Goal: Transaction & Acquisition: Purchase product/service

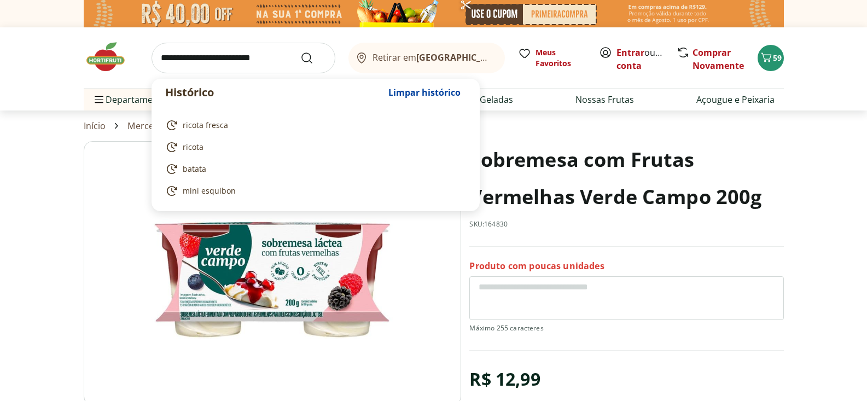
click at [174, 57] on input "search" at bounding box center [243, 58] width 184 height 31
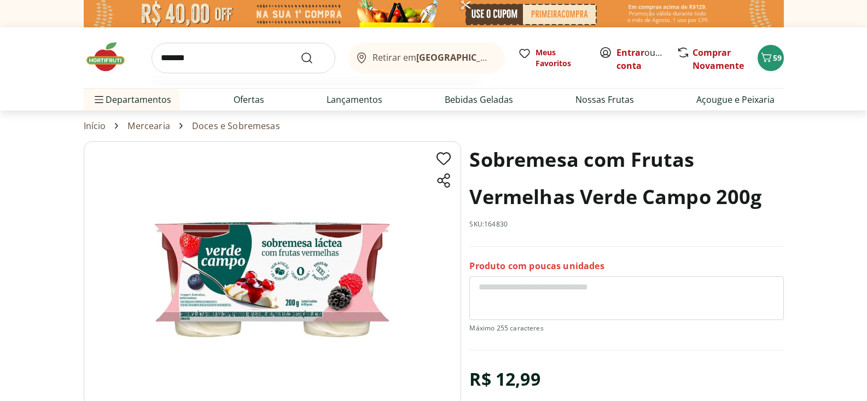
type input "*******"
click at [300, 51] on button "Submit Search" at bounding box center [313, 57] width 26 height 13
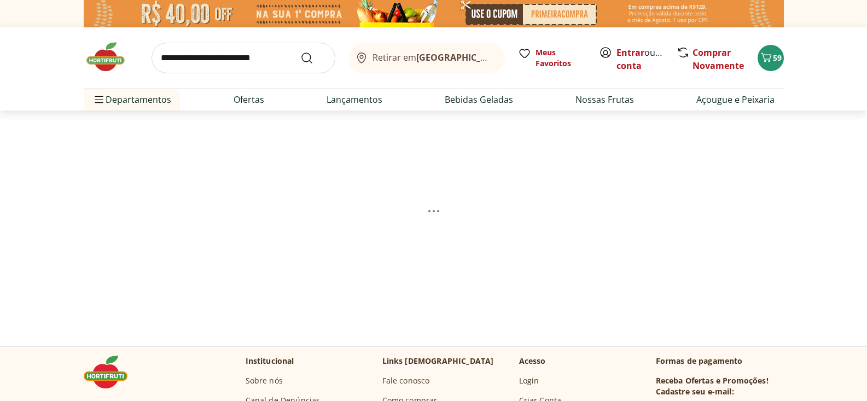
select select "**********"
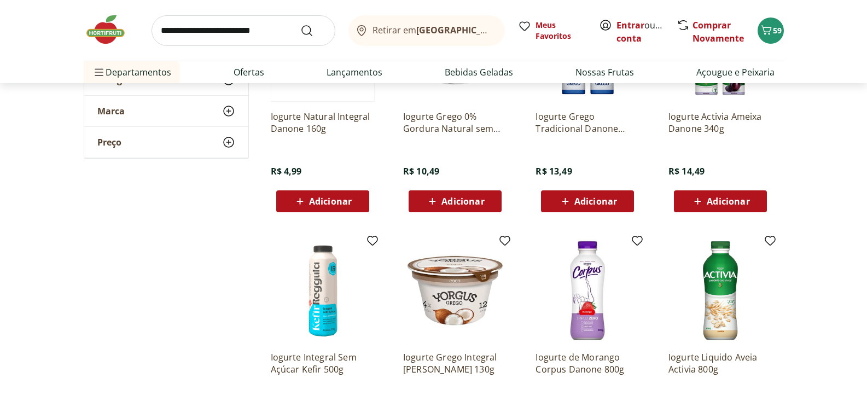
scroll to position [609, 0]
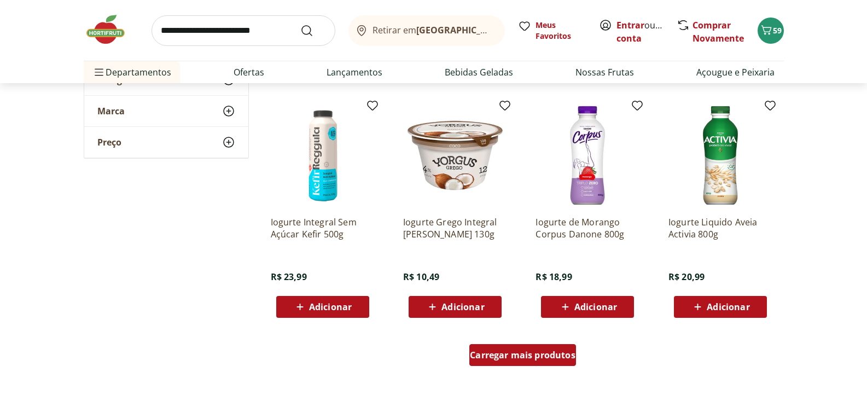
click at [531, 359] on span "Carregar mais produtos" at bounding box center [523, 355] width 106 height 9
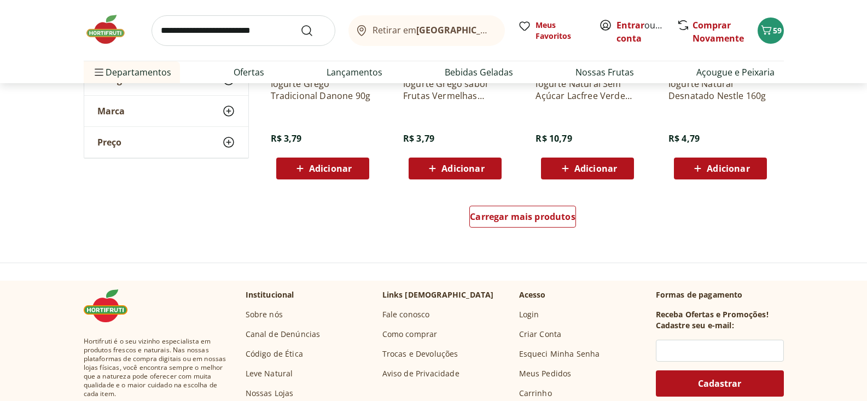
scroll to position [1479, 0]
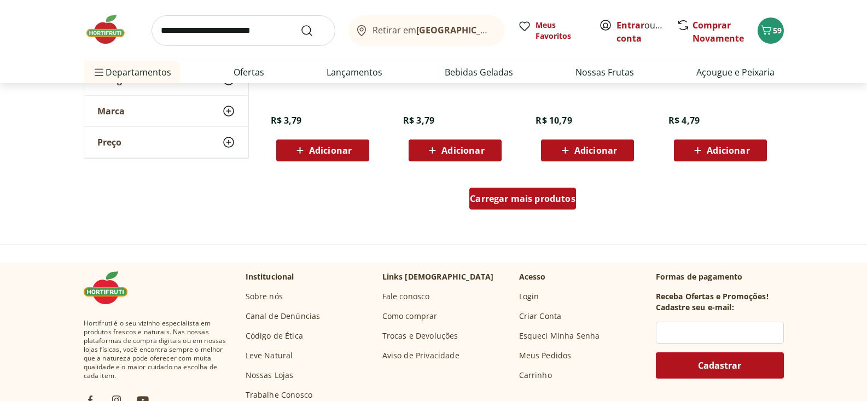
click at [532, 197] on span "Carregar mais produtos" at bounding box center [523, 198] width 106 height 9
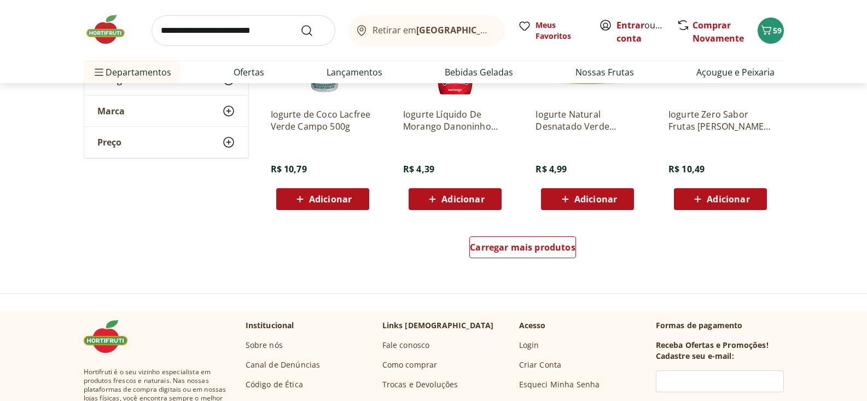
scroll to position [2256, 0]
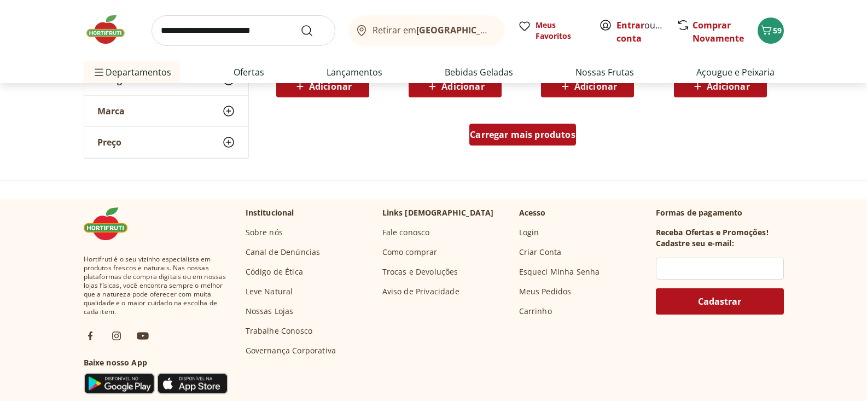
click at [553, 135] on span "Carregar mais produtos" at bounding box center [523, 134] width 106 height 9
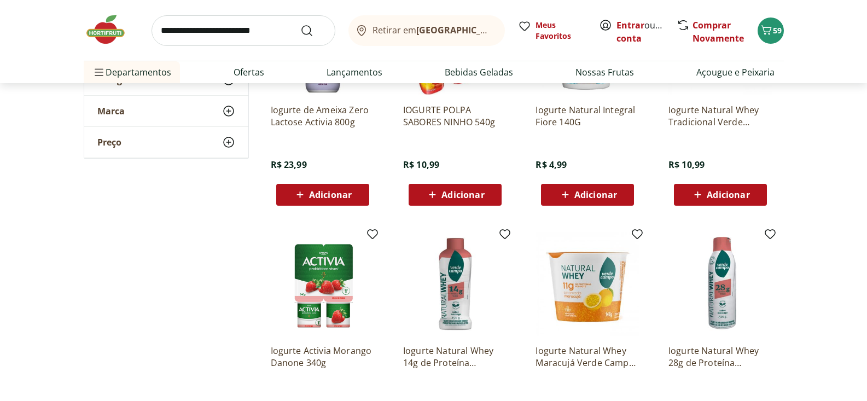
scroll to position [2751, 0]
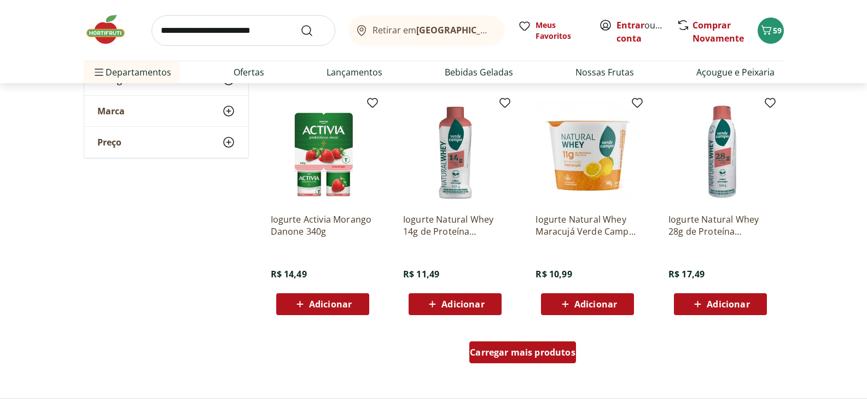
click at [523, 348] on span "Carregar mais produtos" at bounding box center [523, 352] width 106 height 9
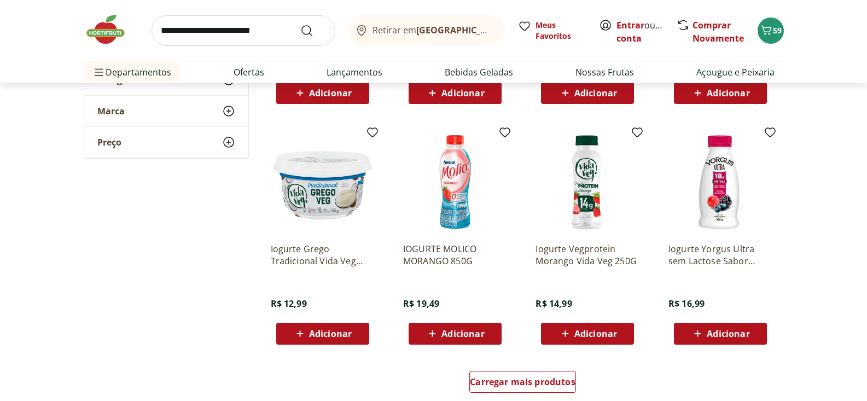
scroll to position [3590, 0]
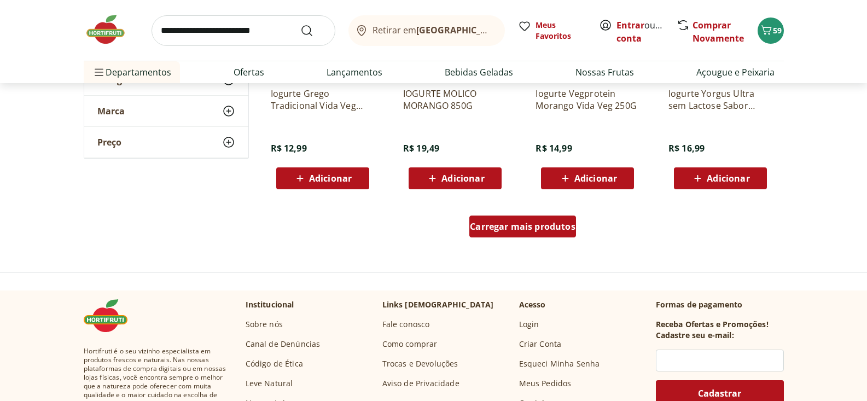
click at [519, 232] on div "Carregar mais produtos" at bounding box center [522, 226] width 107 height 22
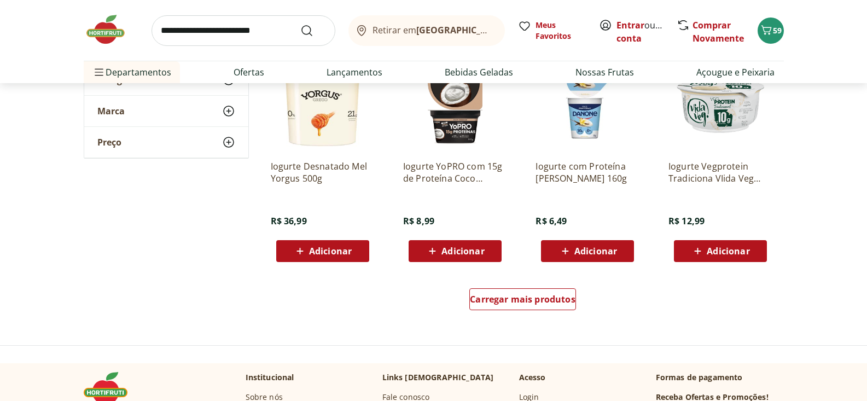
scroll to position [4231, 0]
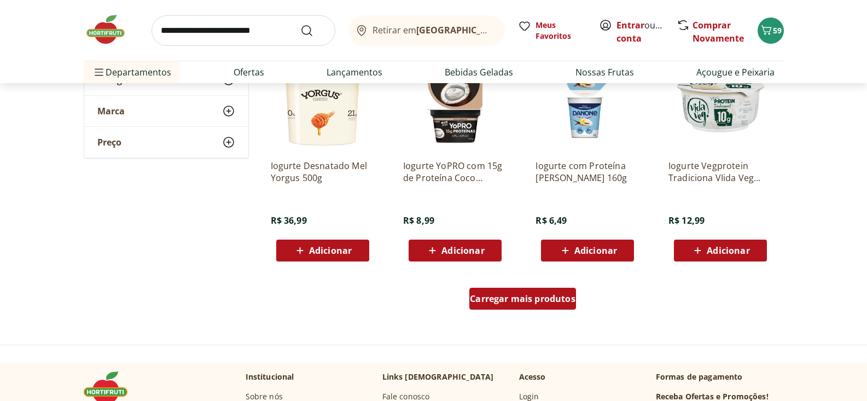
click at [540, 295] on span "Carregar mais produtos" at bounding box center [523, 298] width 106 height 9
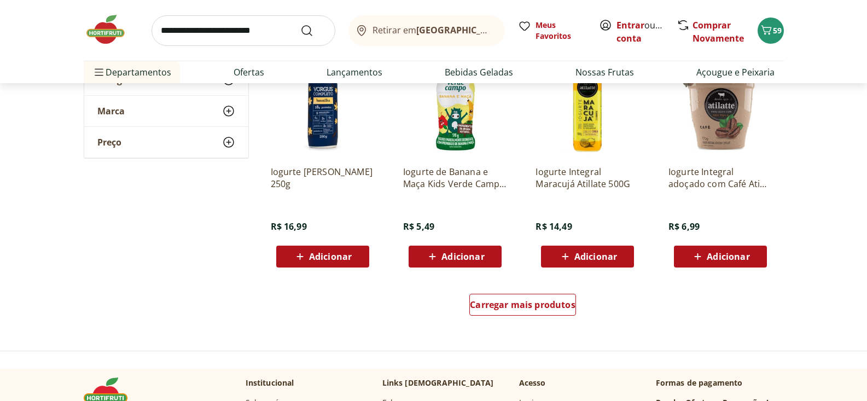
scroll to position [4957, 0]
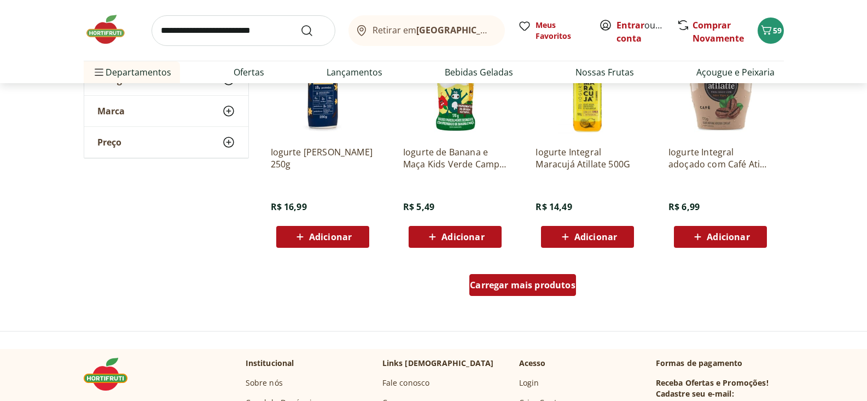
click at [534, 281] on span "Carregar mais produtos" at bounding box center [523, 285] width 106 height 9
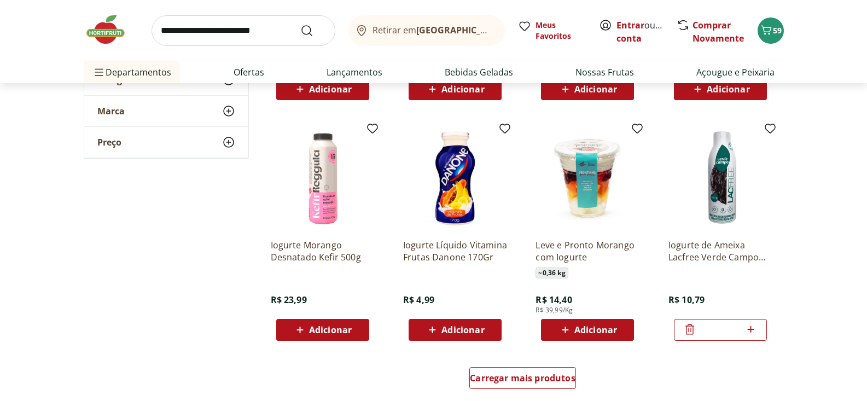
scroll to position [5709, 0]
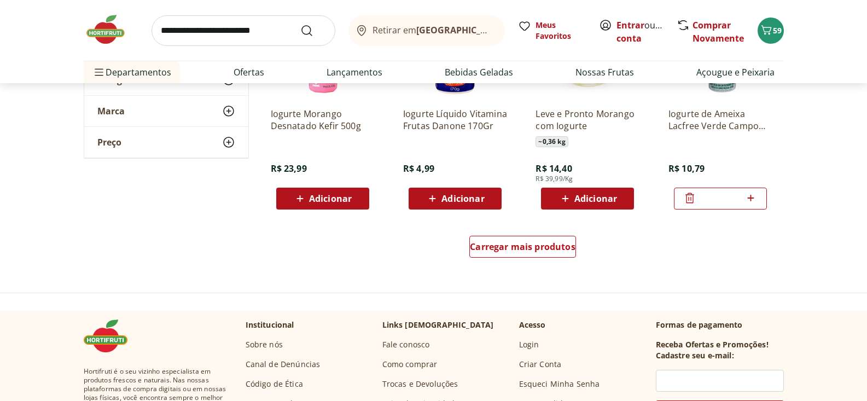
click at [185, 30] on input "search" at bounding box center [243, 30] width 184 height 31
type input "******"
click at [300, 24] on button "Submit Search" at bounding box center [313, 30] width 26 height 13
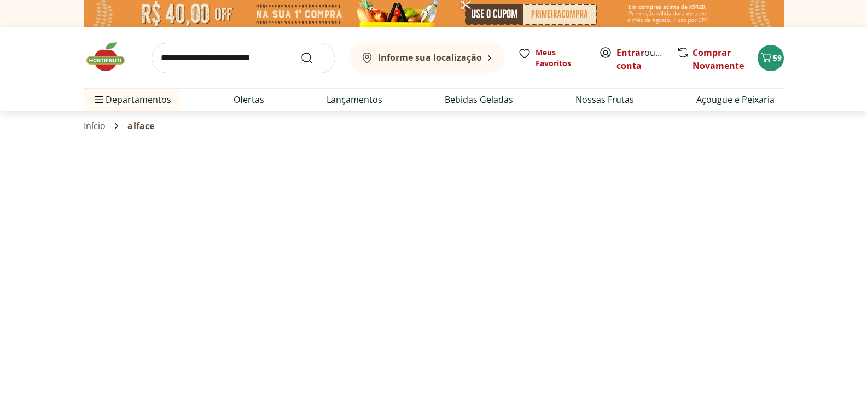
select select "**********"
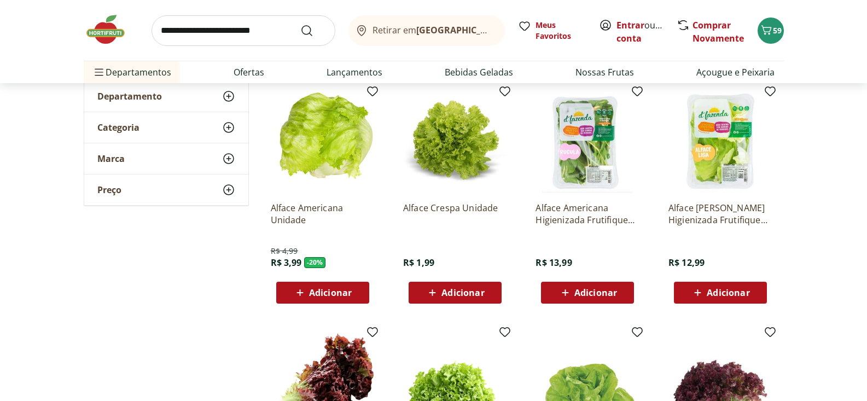
scroll to position [143, 0]
click at [326, 295] on span "Adicionar" at bounding box center [330, 292] width 43 height 9
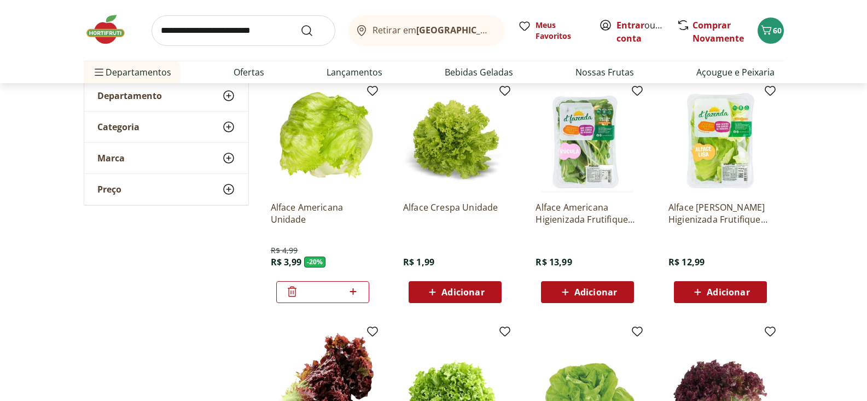
click at [353, 291] on icon at bounding box center [353, 291] width 7 height 7
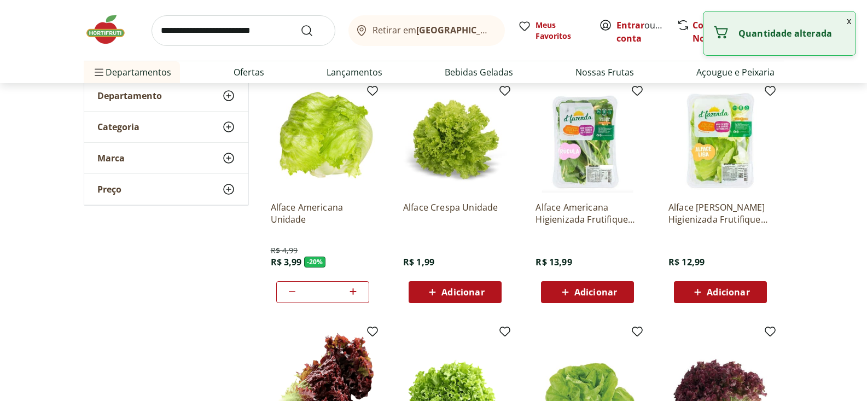
click at [352, 291] on icon at bounding box center [353, 291] width 7 height 7
type input "*"
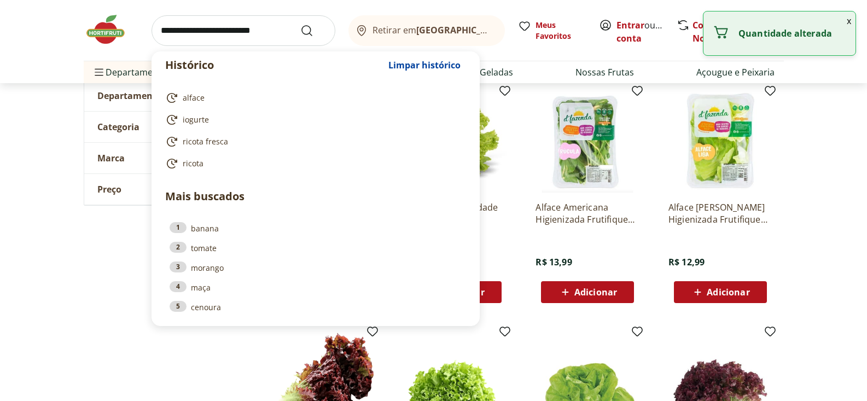
click at [172, 33] on input "search" at bounding box center [243, 30] width 184 height 31
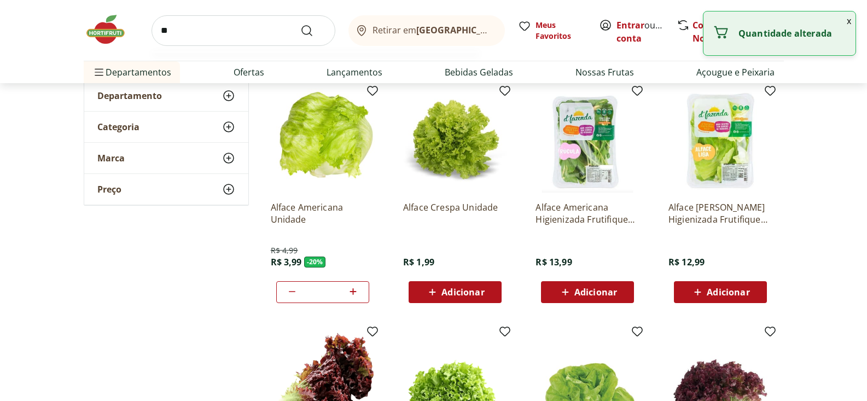
type input "***"
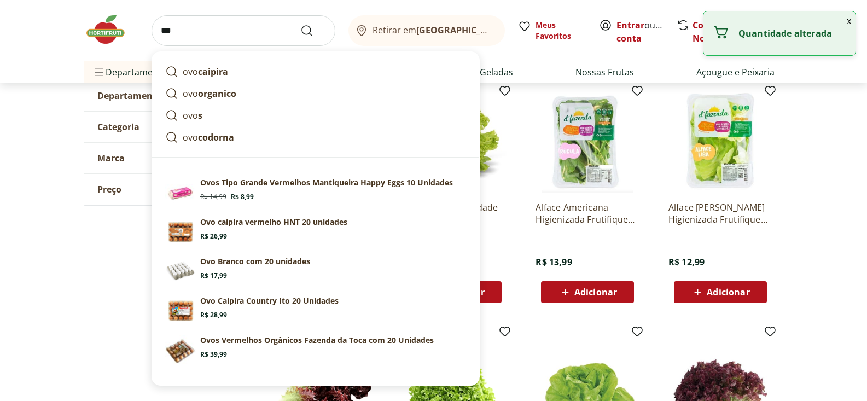
click button "Submit Search" at bounding box center [313, 30] width 26 height 13
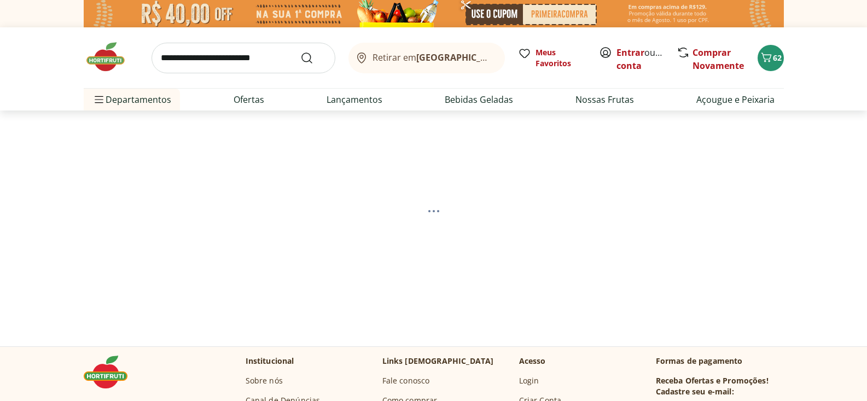
select select "**********"
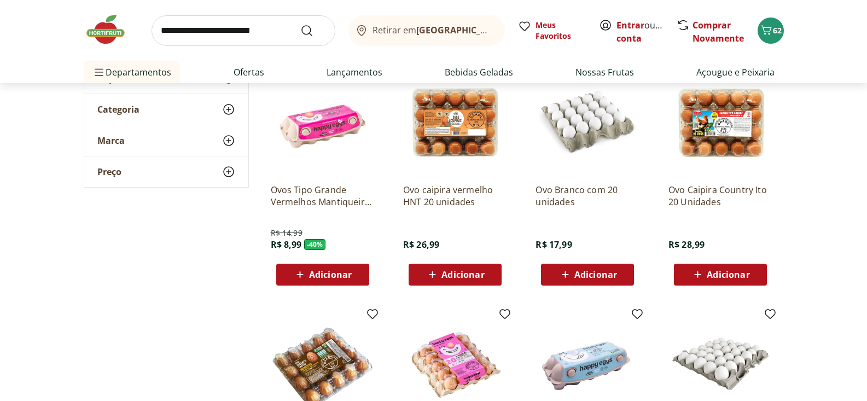
scroll to position [158, 0]
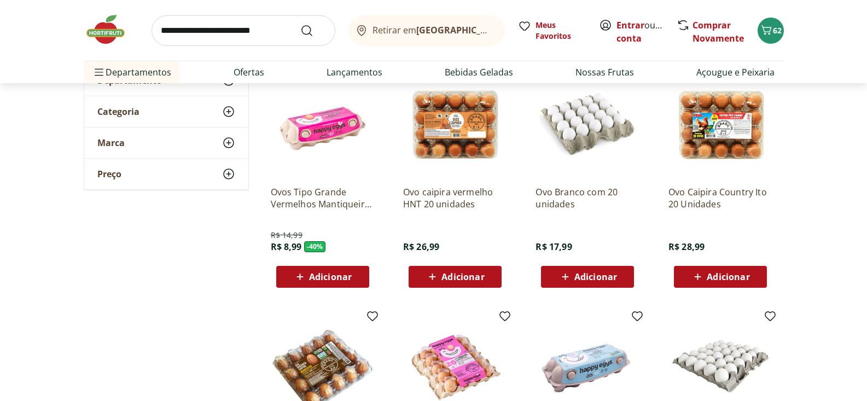
click at [349, 119] on img at bounding box center [323, 125] width 104 height 104
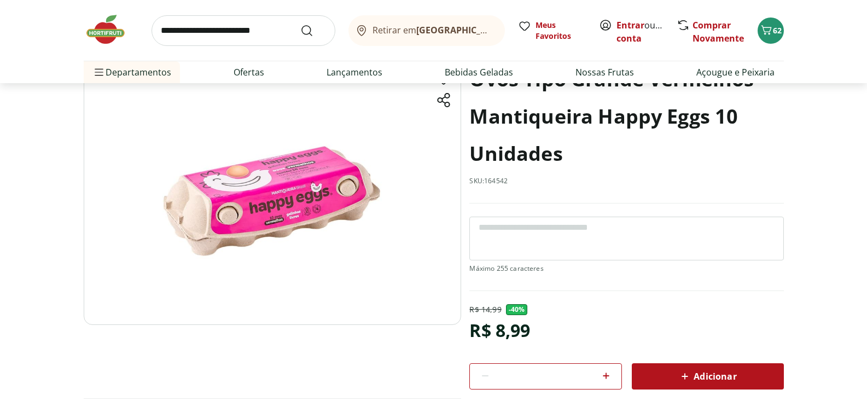
scroll to position [89, 0]
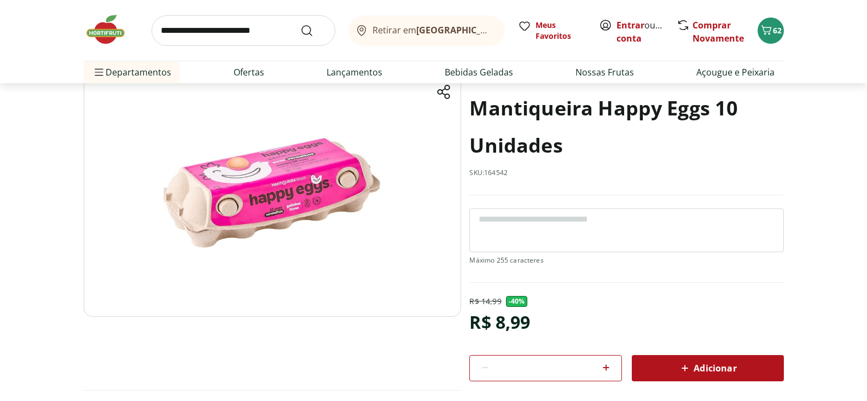
click at [688, 372] on icon at bounding box center [684, 367] width 13 height 13
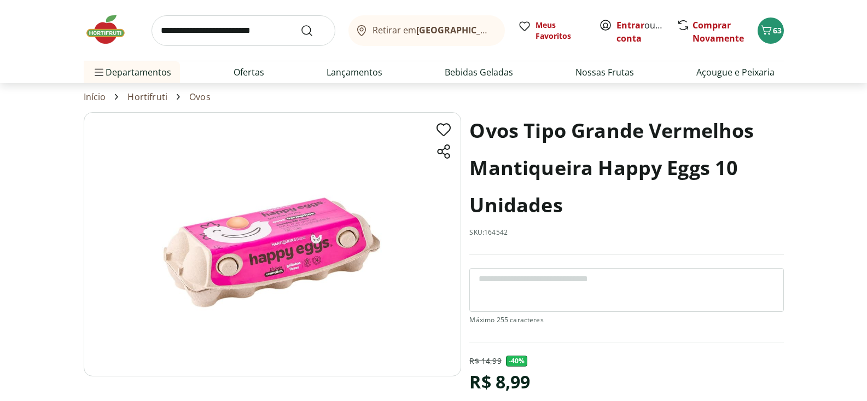
scroll to position [0, 0]
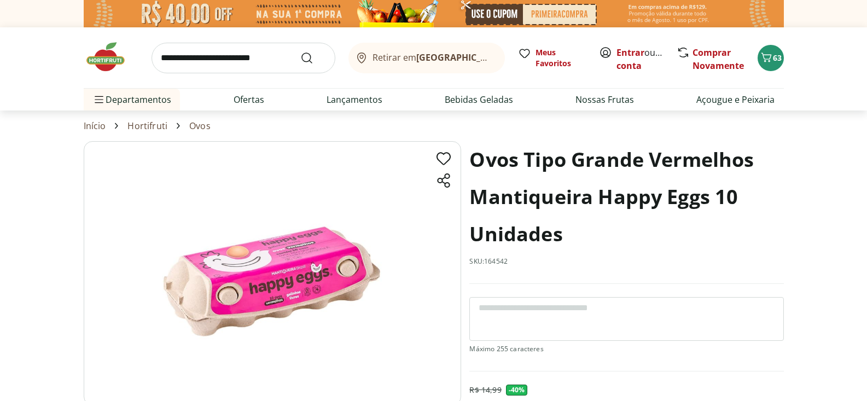
click at [180, 63] on input "search" at bounding box center [243, 58] width 184 height 31
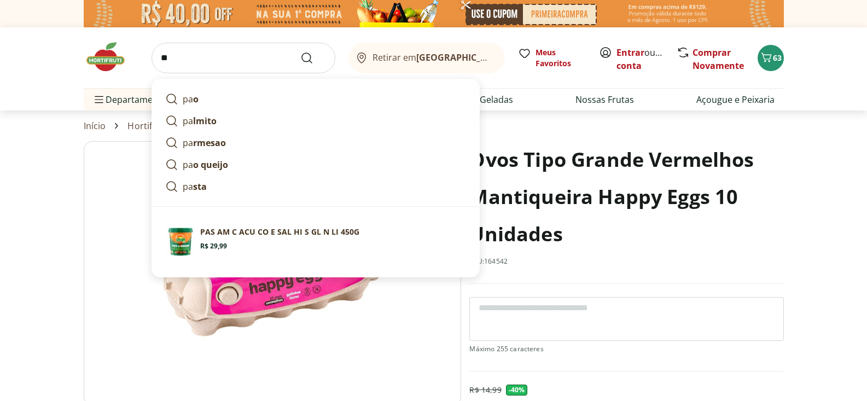
type input "***"
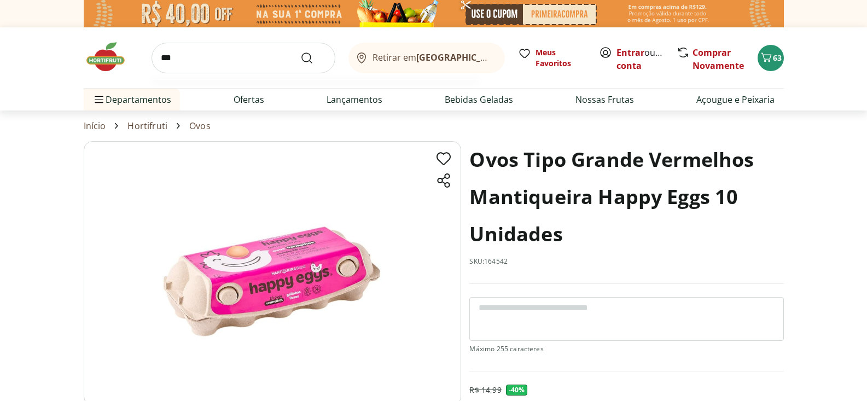
click button "Submit Search" at bounding box center [313, 57] width 26 height 13
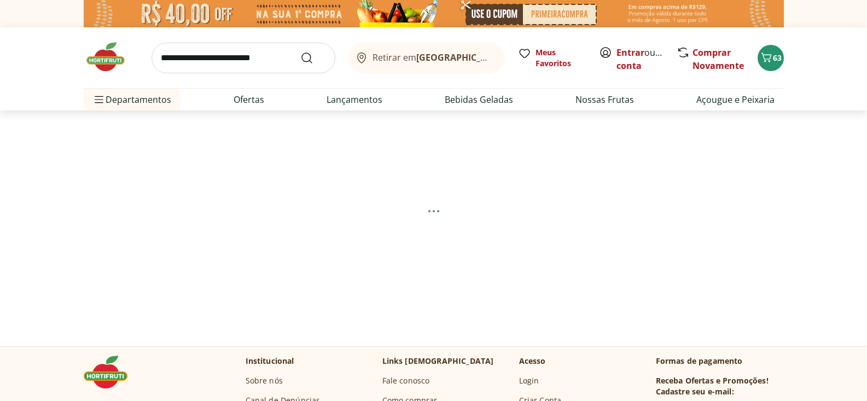
select select "**********"
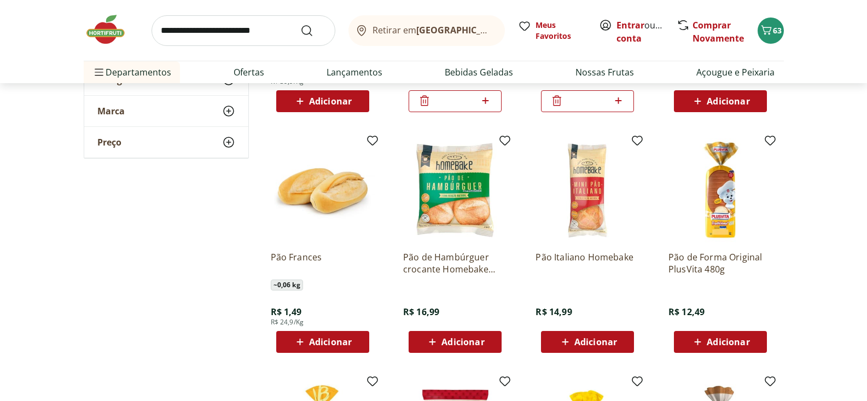
scroll to position [334, 0]
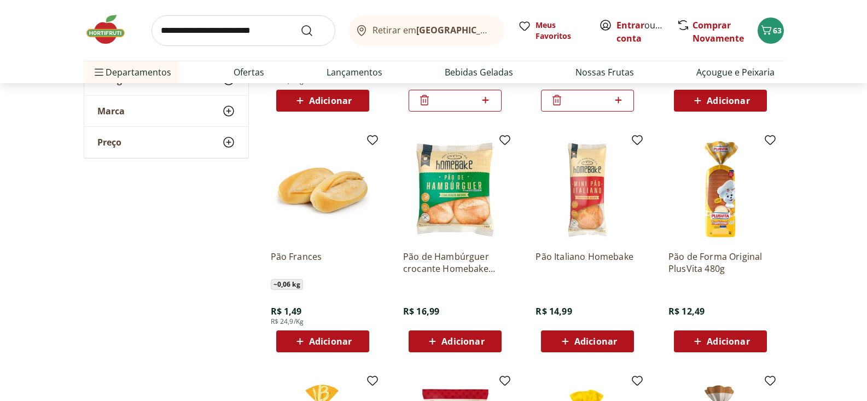
click at [336, 342] on span "Adicionar" at bounding box center [330, 341] width 43 height 9
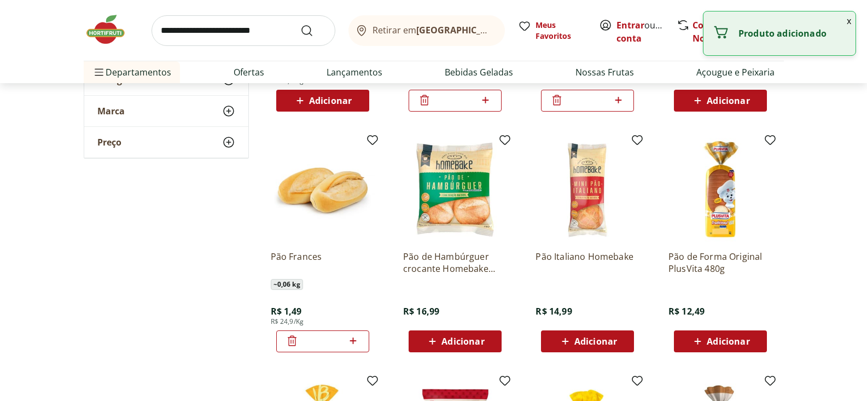
click at [354, 338] on icon at bounding box center [353, 340] width 14 height 13
drag, startPoint x: 354, startPoint y: 338, endPoint x: 358, endPoint y: 347, distance: 9.3
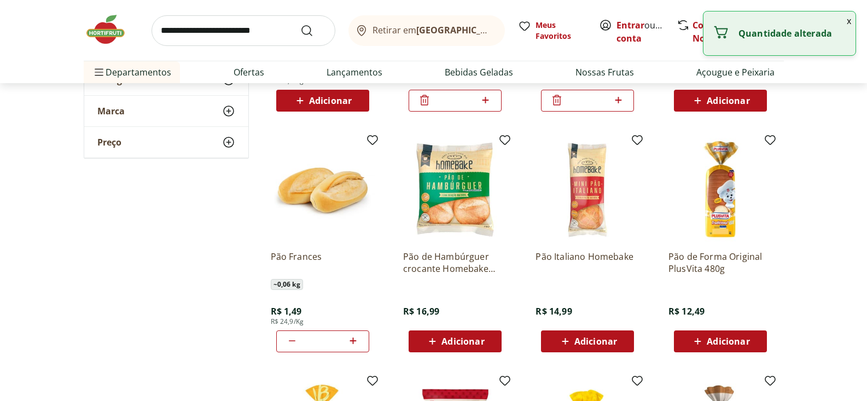
click at [354, 338] on icon at bounding box center [353, 340] width 14 height 13
type input "*"
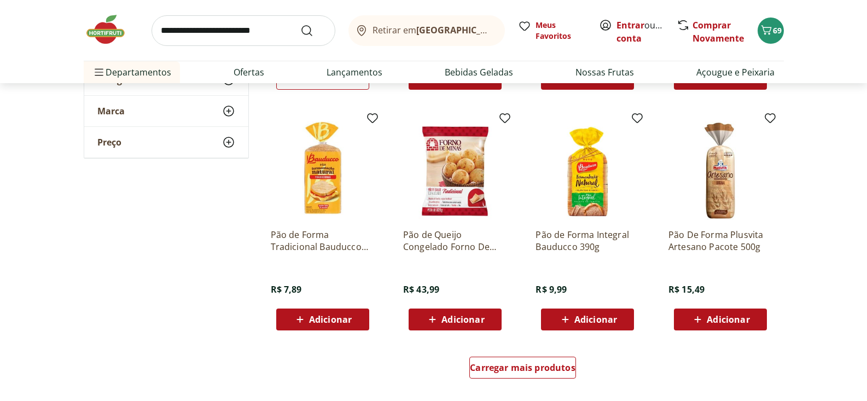
scroll to position [614, 0]
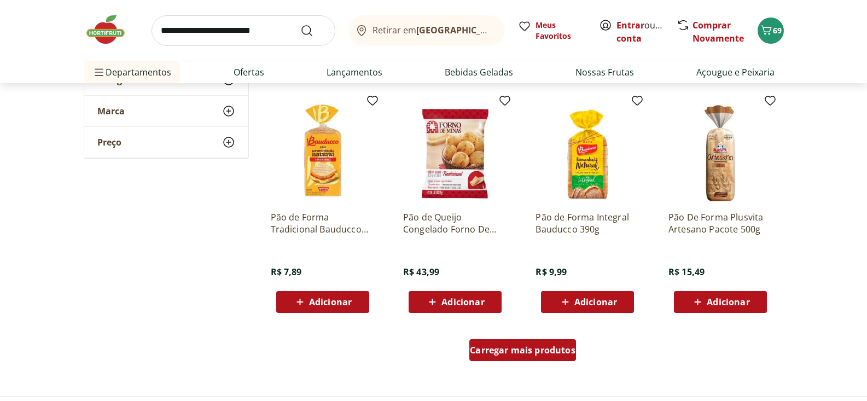
click at [530, 349] on span "Carregar mais produtos" at bounding box center [523, 350] width 106 height 9
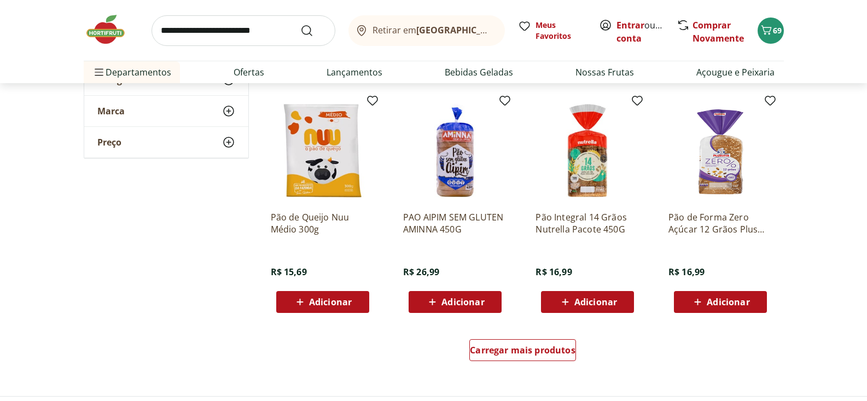
scroll to position [1328, 0]
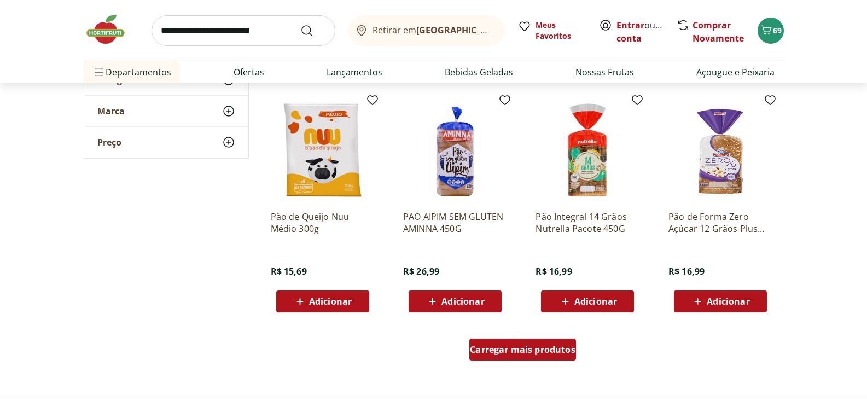
click at [559, 354] on span "Carregar mais produtos" at bounding box center [523, 349] width 106 height 9
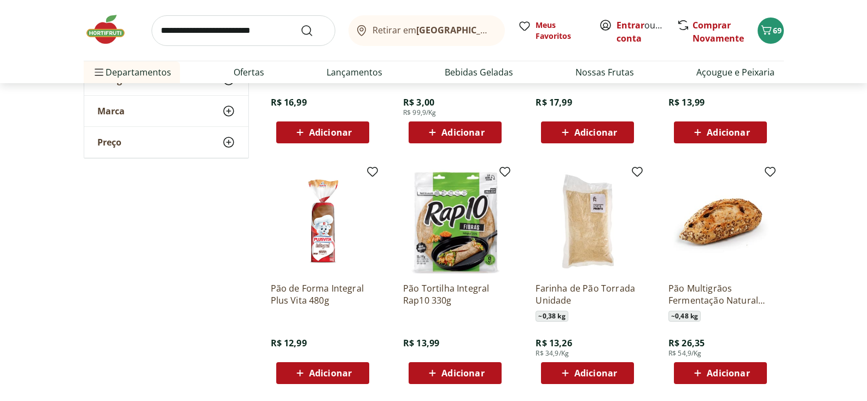
scroll to position [2014, 0]
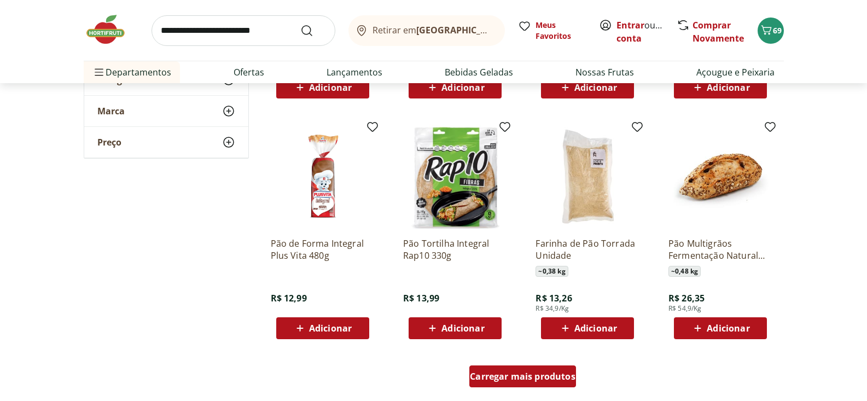
click at [529, 372] on span "Carregar mais produtos" at bounding box center [523, 376] width 106 height 9
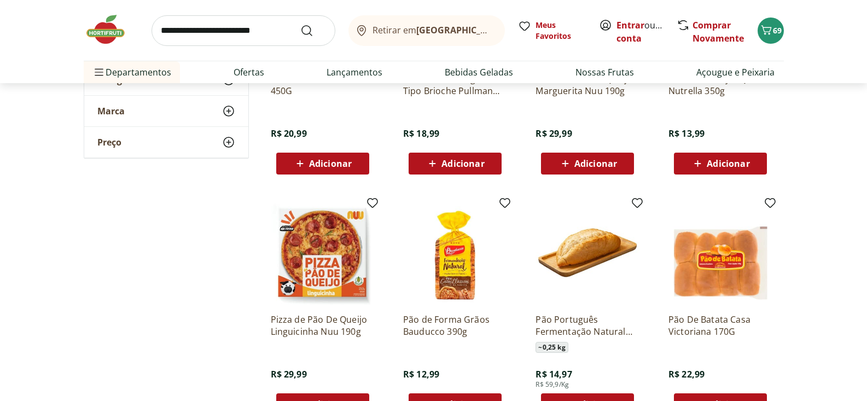
scroll to position [2840, 0]
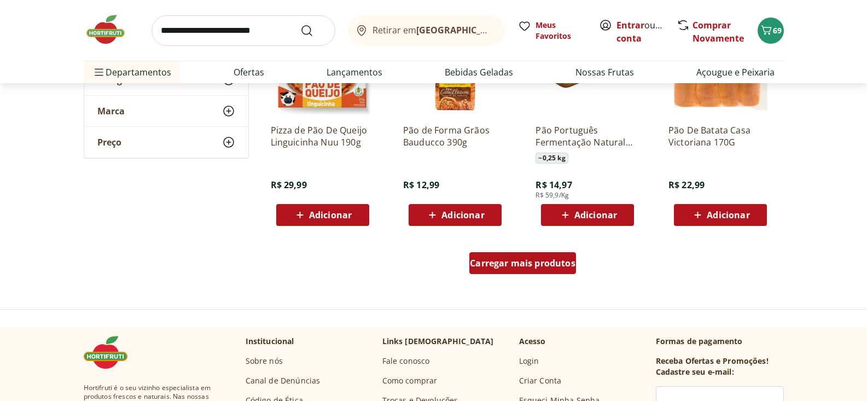
drag, startPoint x: 495, startPoint y: 261, endPoint x: 399, endPoint y: 70, distance: 214.0
click at [495, 261] on span "Carregar mais produtos" at bounding box center [523, 263] width 106 height 9
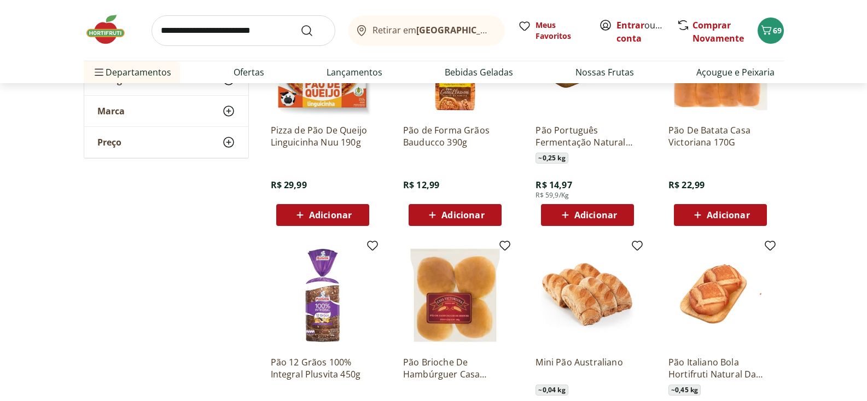
click at [205, 31] on input "search" at bounding box center [243, 30] width 184 height 31
type input "**********"
click button "Submit Search" at bounding box center [313, 30] width 26 height 13
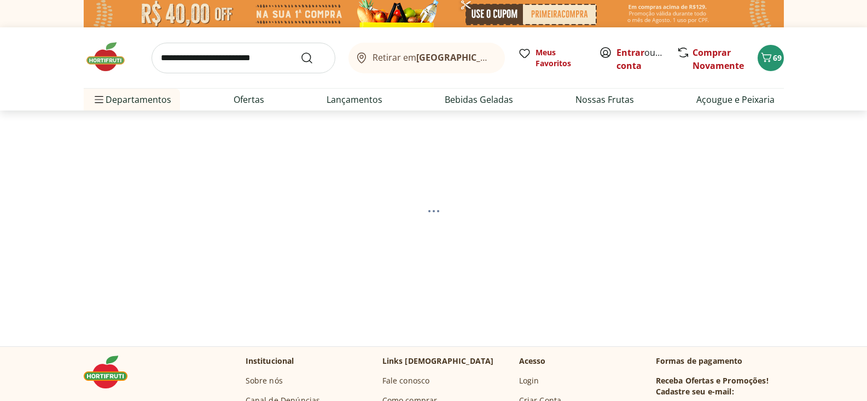
select select "**********"
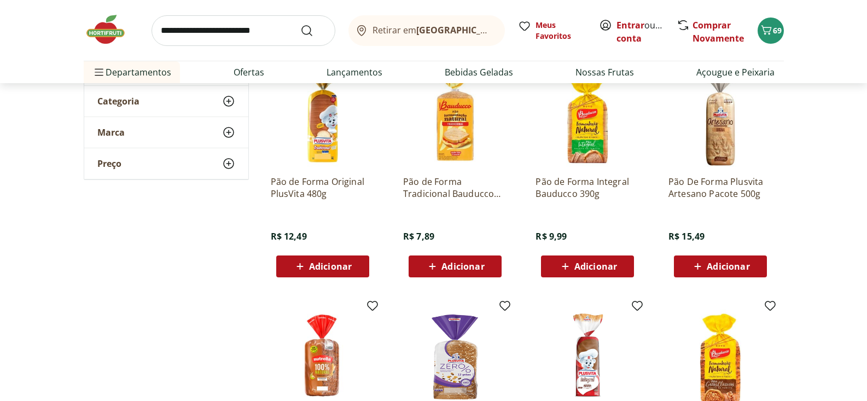
scroll to position [169, 0]
click at [461, 273] on div "Adicionar" at bounding box center [454, 266] width 75 height 20
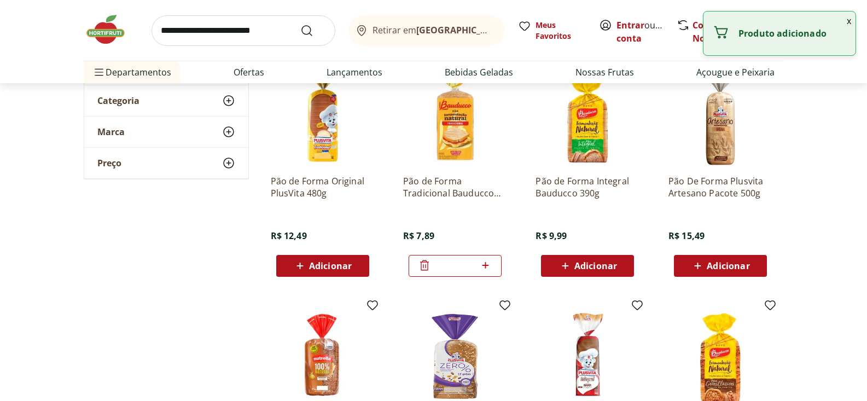
click at [466, 132] on img at bounding box center [455, 114] width 104 height 104
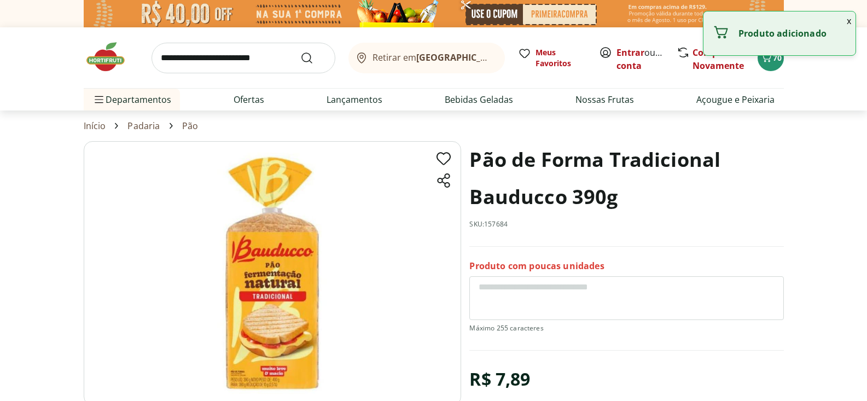
scroll to position [169, 0]
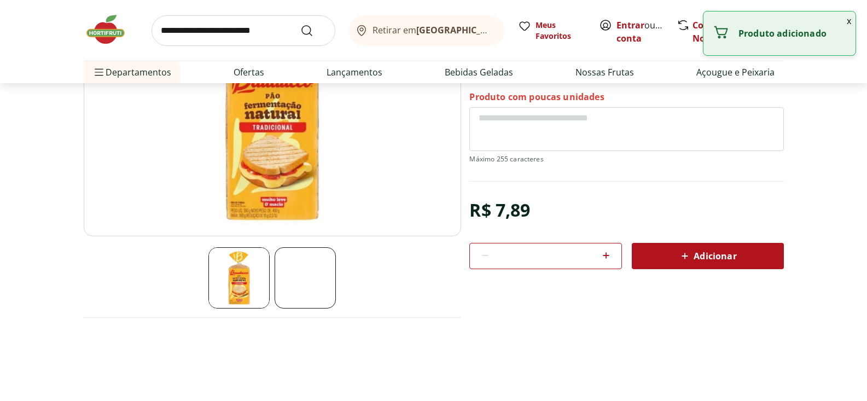
select select "**********"
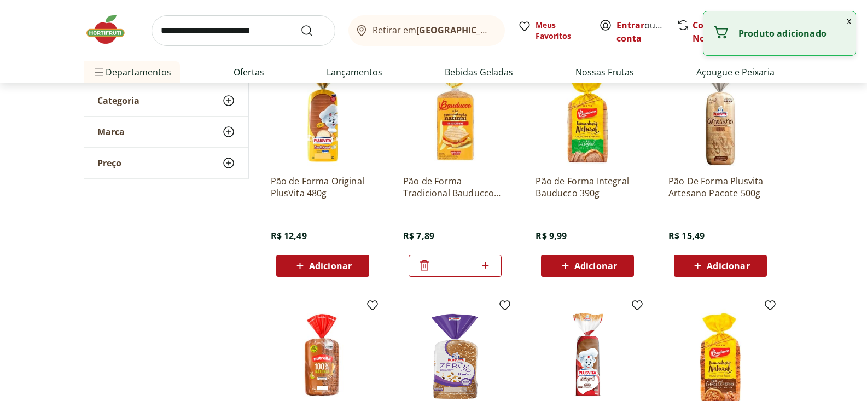
click at [421, 264] on icon at bounding box center [424, 265] width 13 height 13
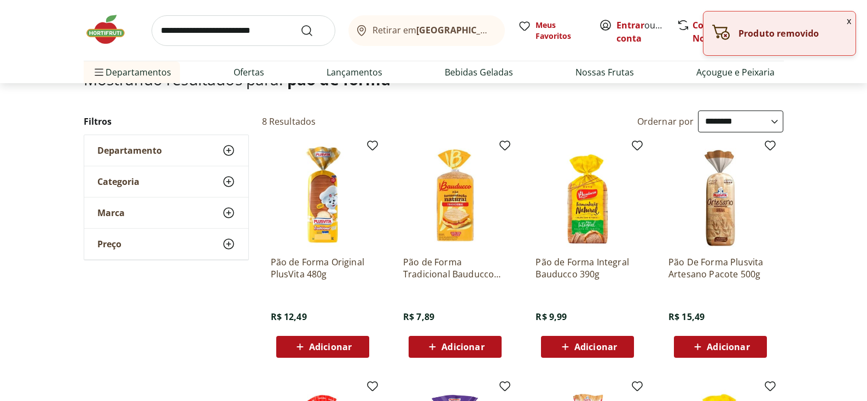
scroll to position [0, 0]
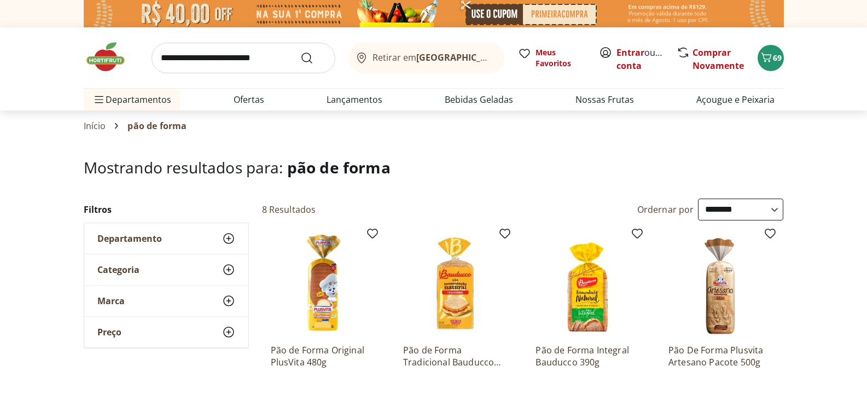
click at [187, 62] on input "search" at bounding box center [243, 58] width 184 height 31
type input "********"
click button "Submit Search" at bounding box center [313, 57] width 26 height 13
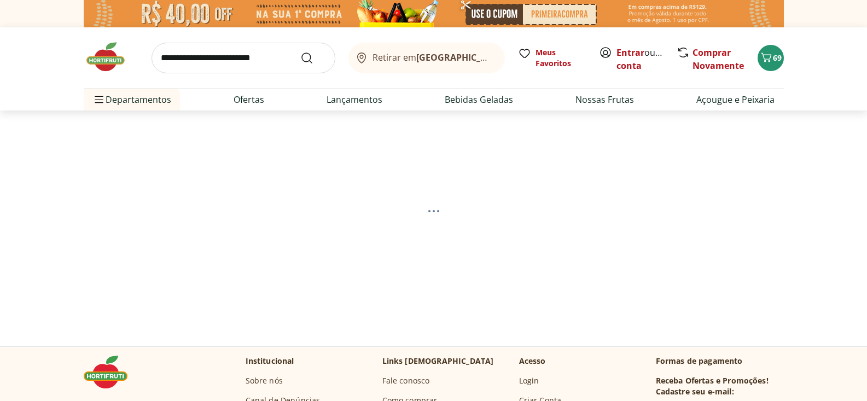
select select "**********"
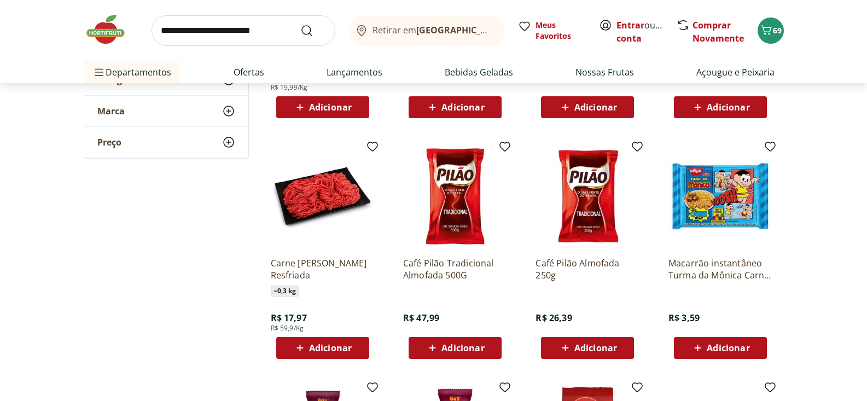
scroll to position [394, 0]
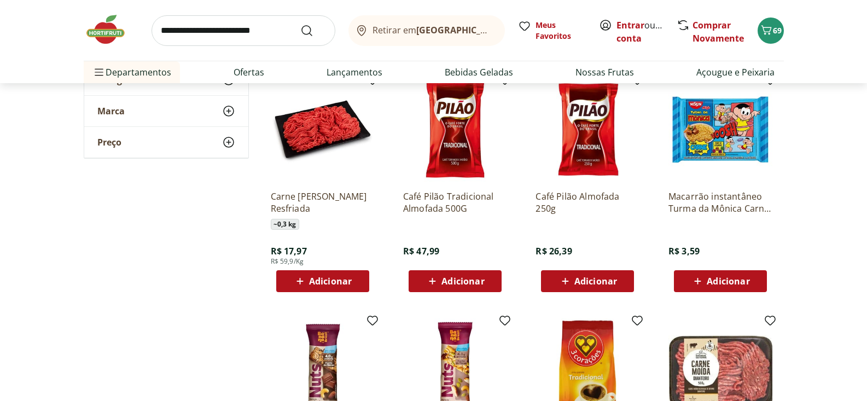
drag, startPoint x: 196, startPoint y: 36, endPoint x: 196, endPoint y: 14, distance: 21.3
click at [196, 34] on input "search" at bounding box center [243, 30] width 184 height 31
type input "**********"
click button "Submit Search" at bounding box center [313, 30] width 26 height 13
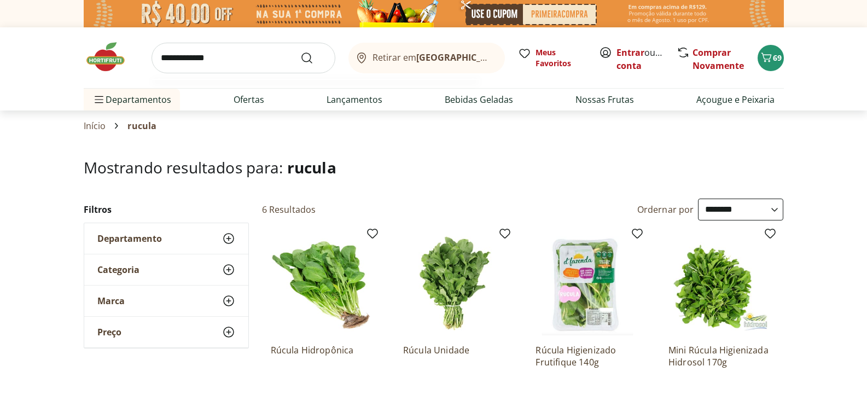
select select "**********"
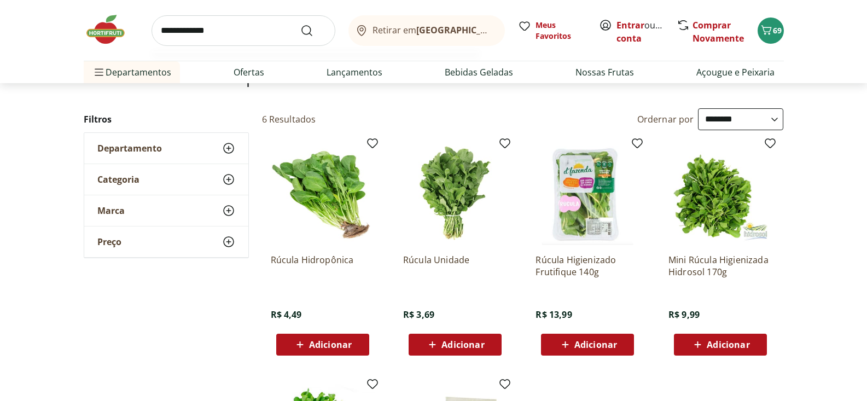
type input "**********"
click at [300, 24] on button "Submit Search" at bounding box center [313, 30] width 26 height 13
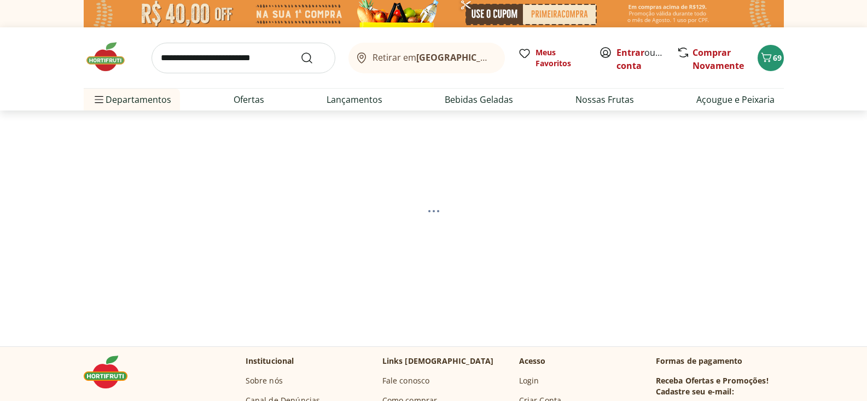
select select "**********"
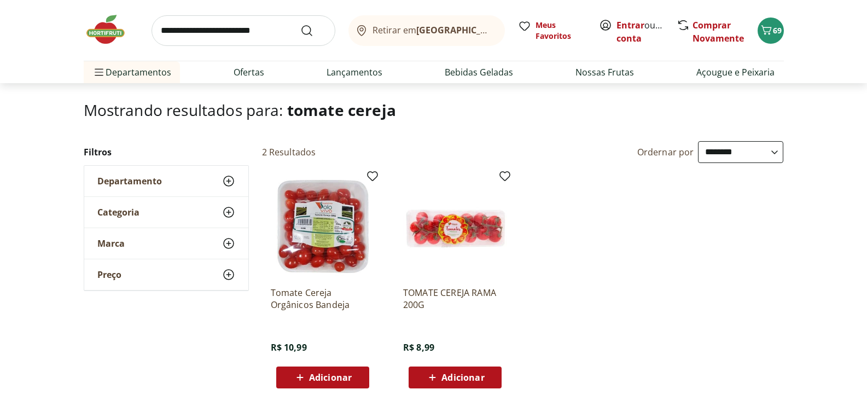
scroll to position [79, 0]
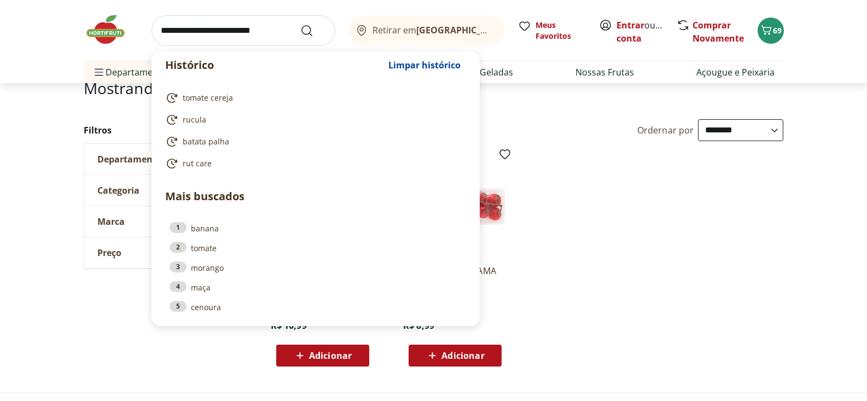
click at [184, 32] on input "search" at bounding box center [243, 30] width 184 height 31
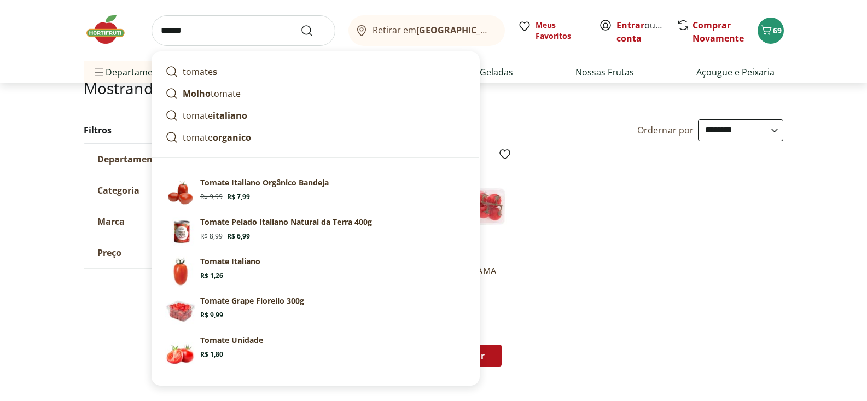
type input "******"
click at [300, 24] on button "Submit Search" at bounding box center [313, 30] width 26 height 13
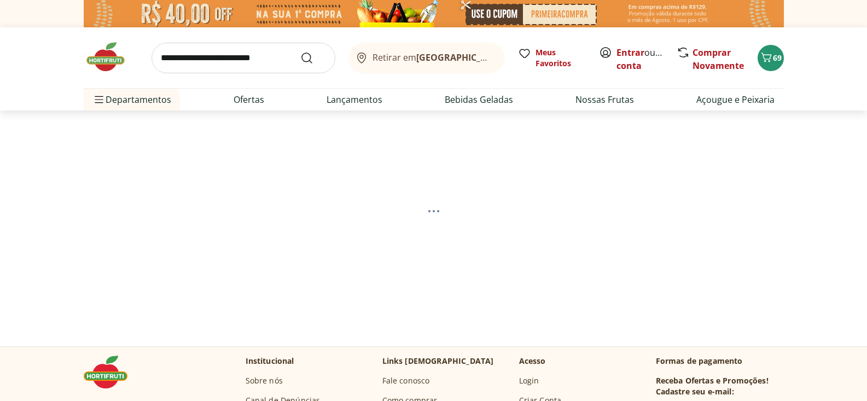
select select "**********"
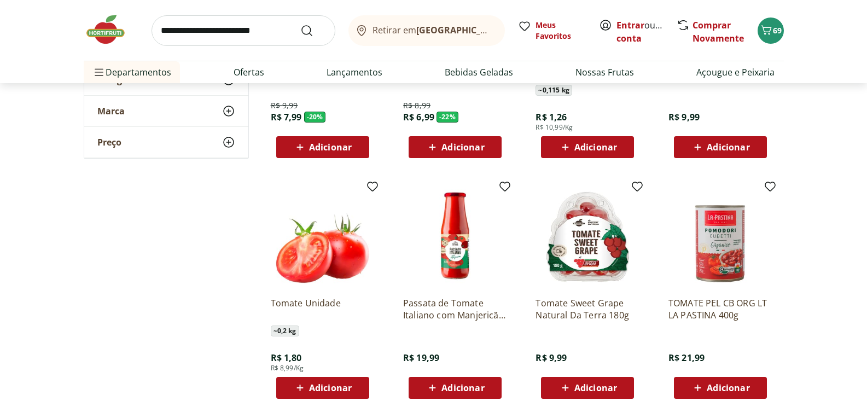
scroll to position [334, 0]
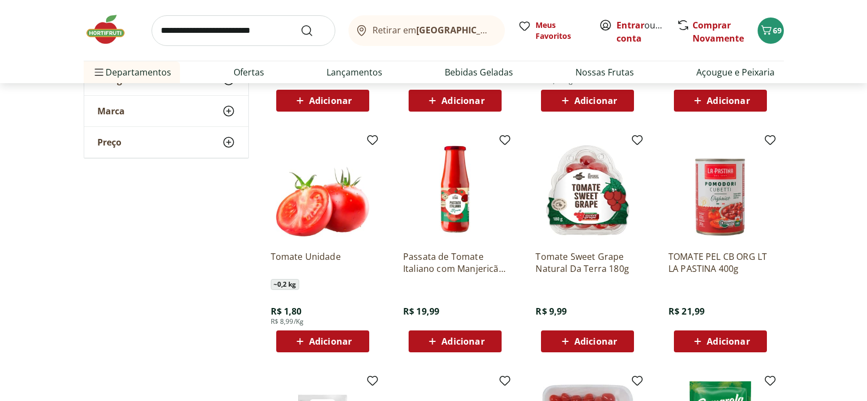
click at [319, 341] on span "Adicionar" at bounding box center [330, 341] width 43 height 9
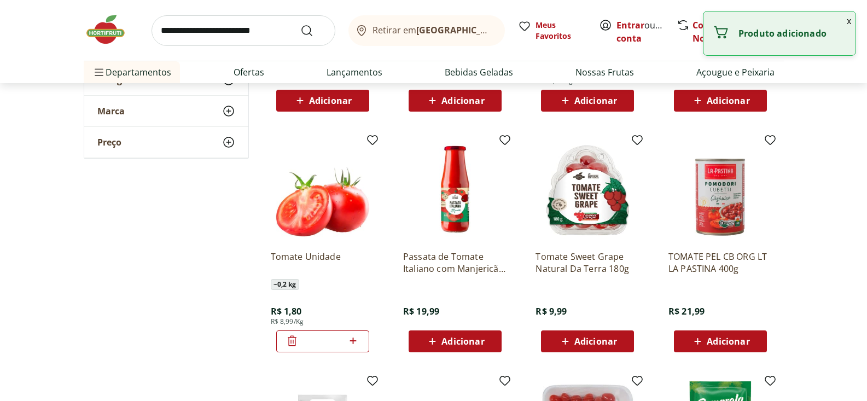
click at [352, 340] on icon at bounding box center [353, 340] width 7 height 7
type input "*"
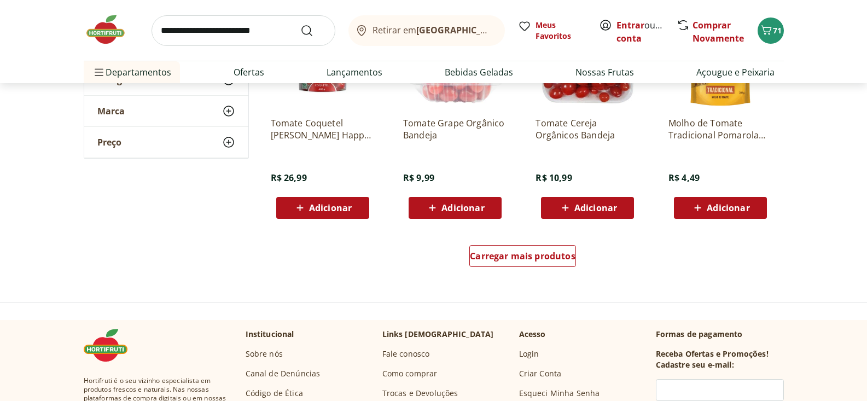
scroll to position [709, 0]
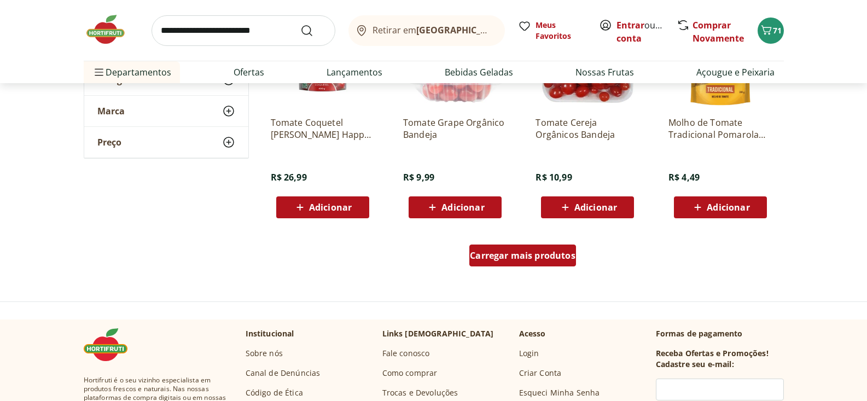
click at [557, 254] on span "Carregar mais produtos" at bounding box center [523, 255] width 106 height 9
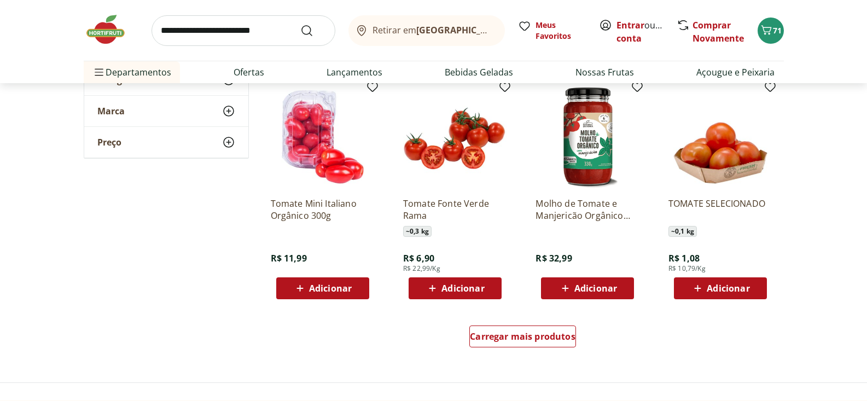
scroll to position [1465, 0]
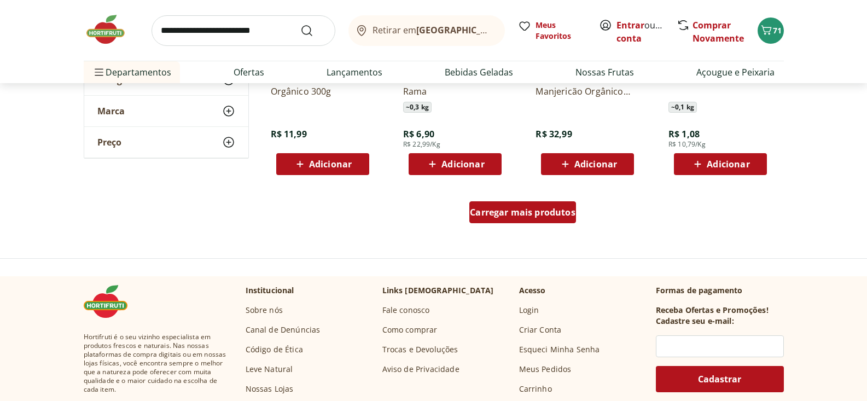
click at [547, 215] on span "Carregar mais produtos" at bounding box center [523, 212] width 106 height 9
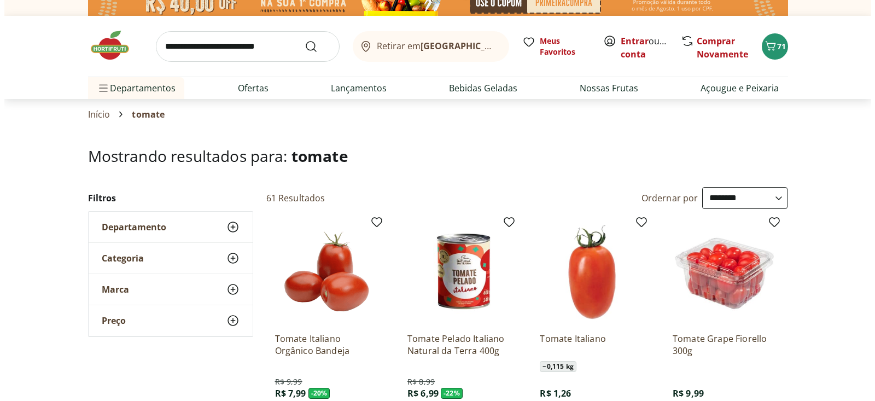
scroll to position [0, 0]
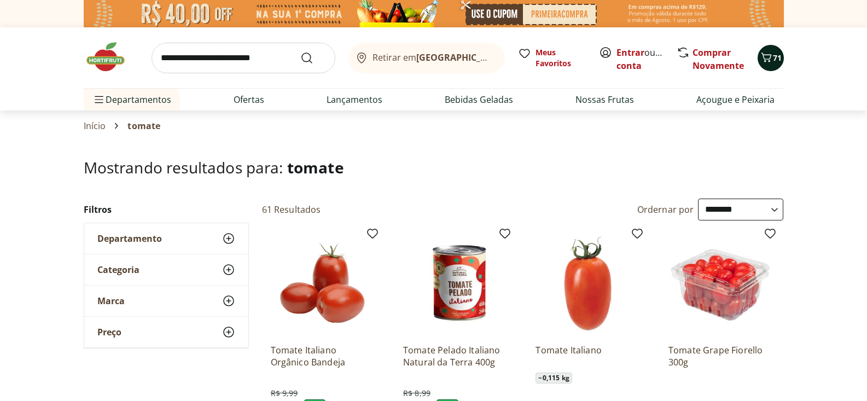
click at [764, 59] on icon "Carrinho" at bounding box center [766, 56] width 10 height 9
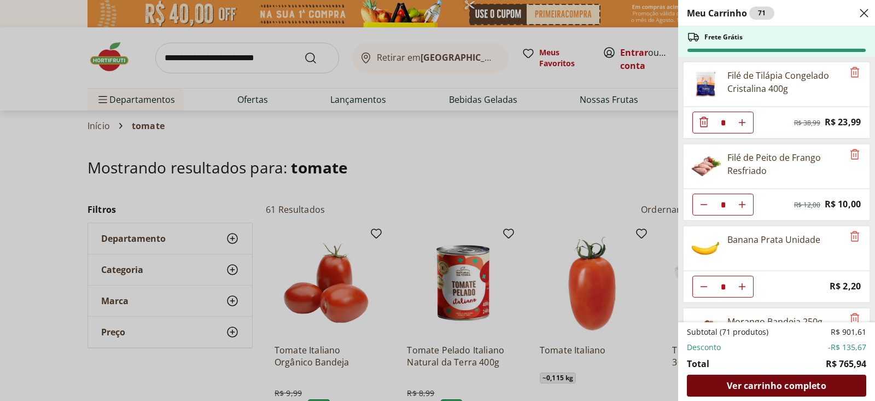
click at [754, 384] on span "Ver carrinho completo" at bounding box center [776, 385] width 99 height 9
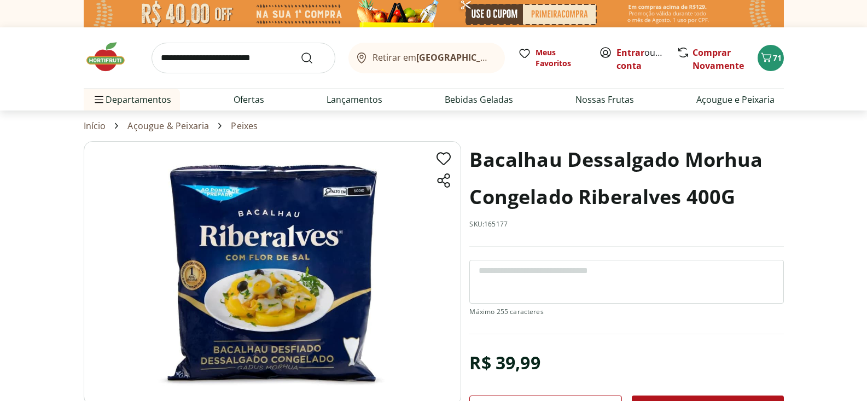
click at [99, 57] on img at bounding box center [111, 56] width 55 height 33
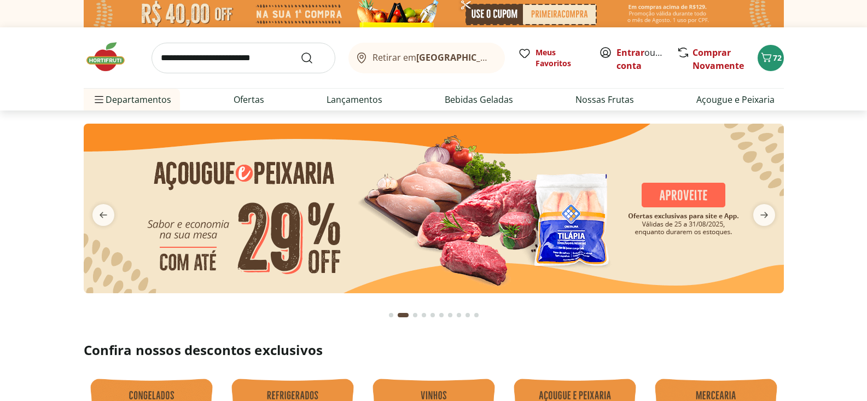
click at [678, 196] on img at bounding box center [434, 209] width 700 height 170
select select "**********"
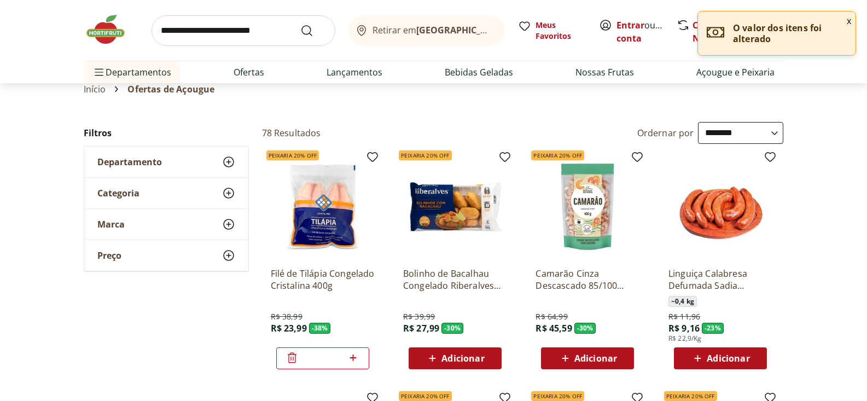
scroll to position [62, 0]
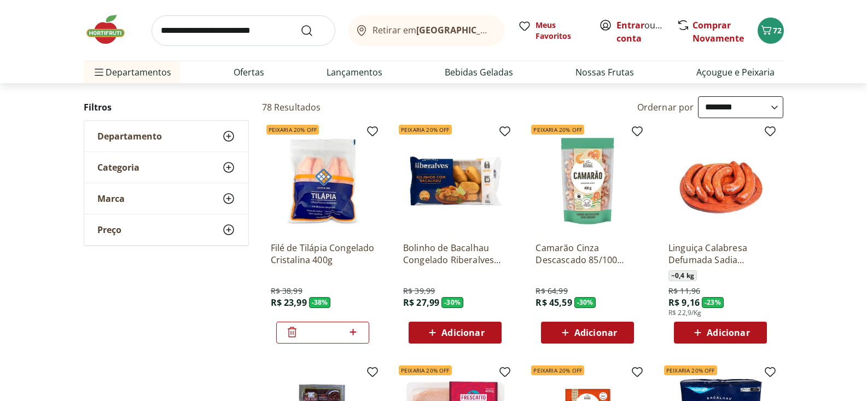
click at [456, 334] on span "Adicionar" at bounding box center [462, 332] width 43 height 9
click at [484, 332] on icon at bounding box center [485, 331] width 14 height 13
type input "*"
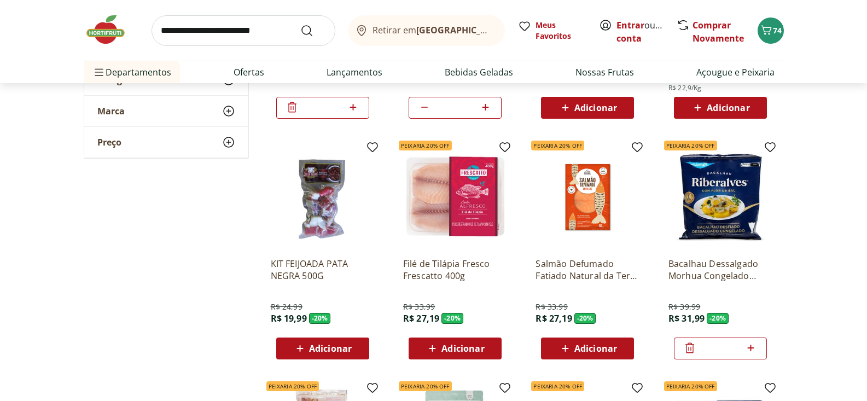
scroll to position [288, 0]
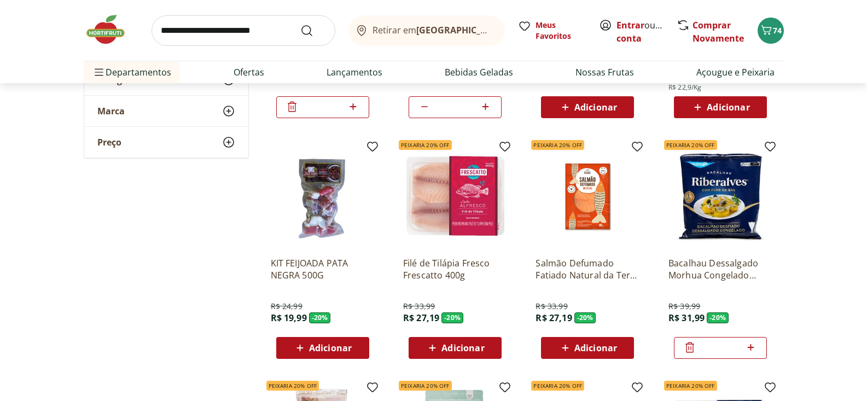
click at [603, 346] on span "Adicionar" at bounding box center [595, 347] width 43 height 9
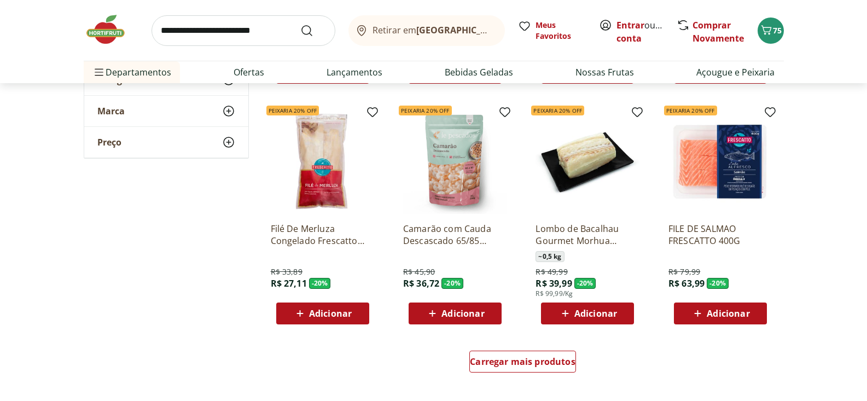
scroll to position [563, 0]
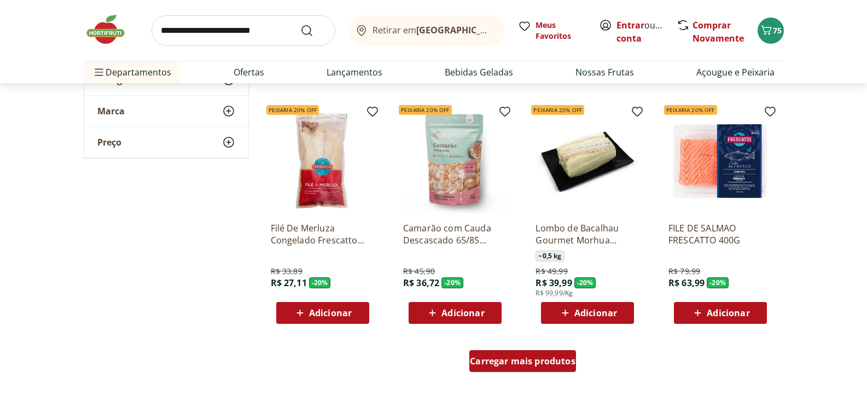
click at [546, 364] on span "Carregar mais produtos" at bounding box center [523, 361] width 106 height 9
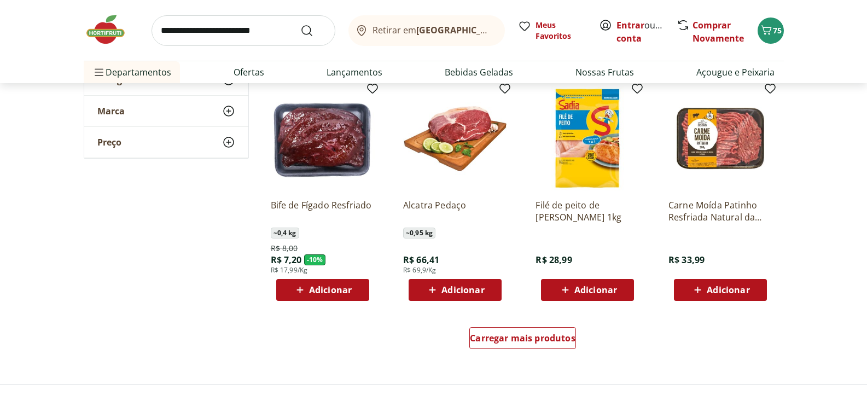
scroll to position [1300, 0]
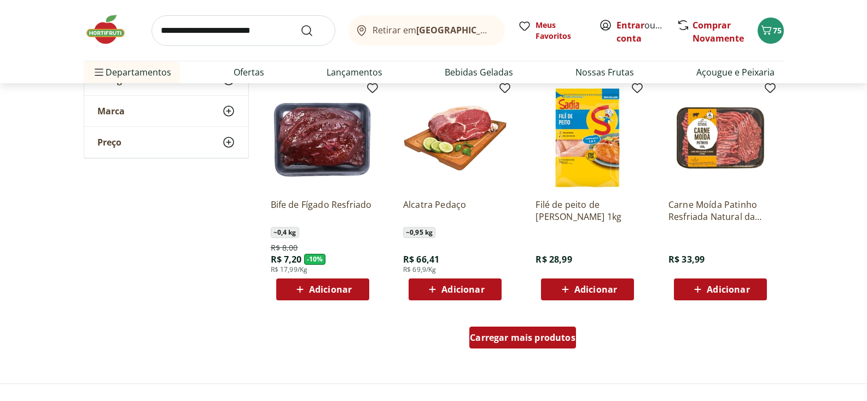
click at [540, 340] on span "Carregar mais produtos" at bounding box center [523, 337] width 106 height 9
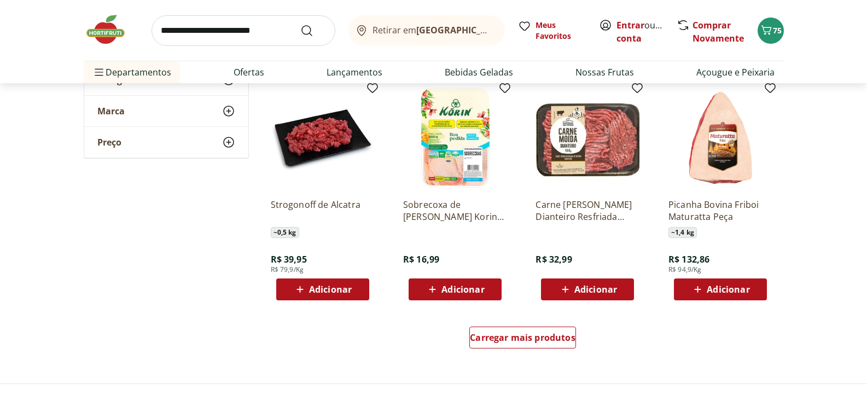
scroll to position [2165, 0]
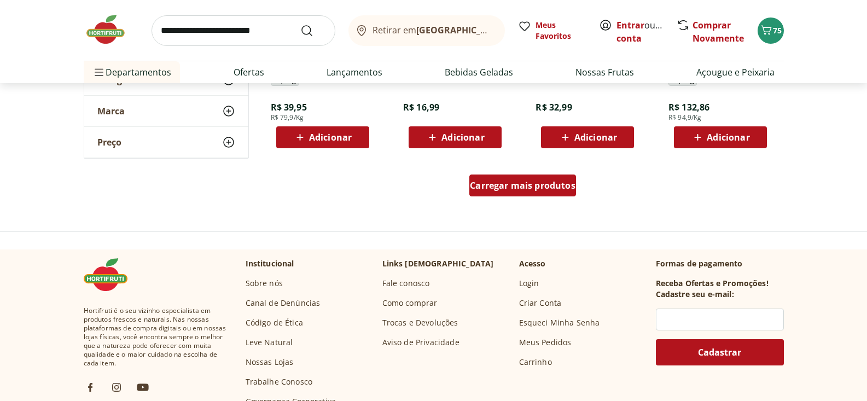
click at [556, 184] on span "Carregar mais produtos" at bounding box center [523, 185] width 106 height 9
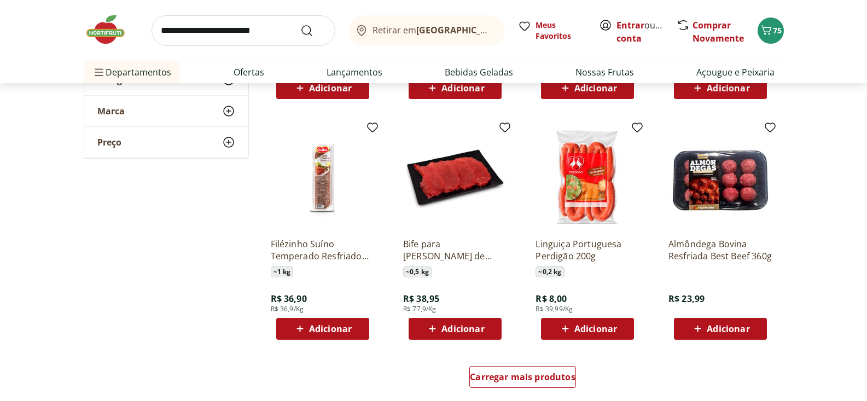
scroll to position [2712, 0]
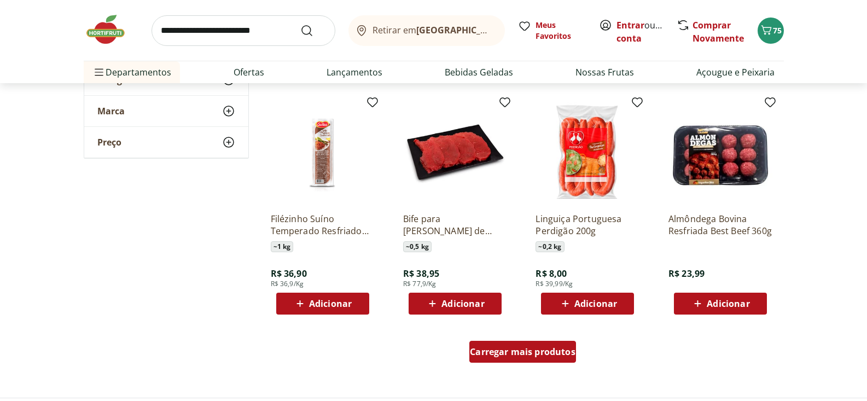
click at [554, 351] on span "Carregar mais produtos" at bounding box center [523, 351] width 106 height 9
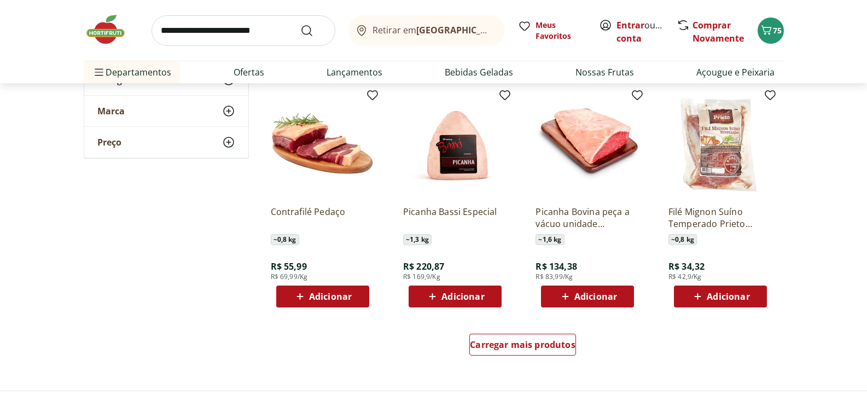
scroll to position [3433, 0]
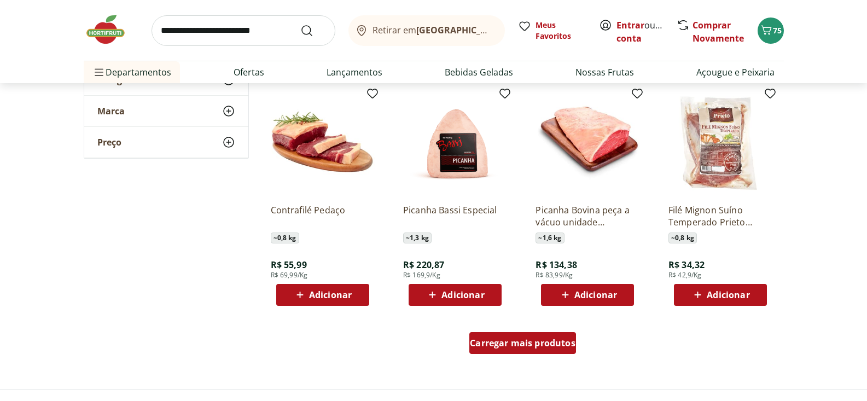
click at [523, 347] on span "Carregar mais produtos" at bounding box center [523, 342] width 106 height 9
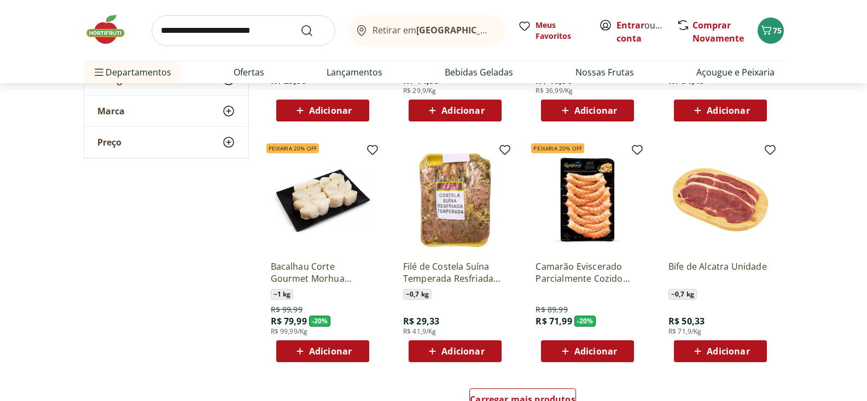
scroll to position [4171, 0]
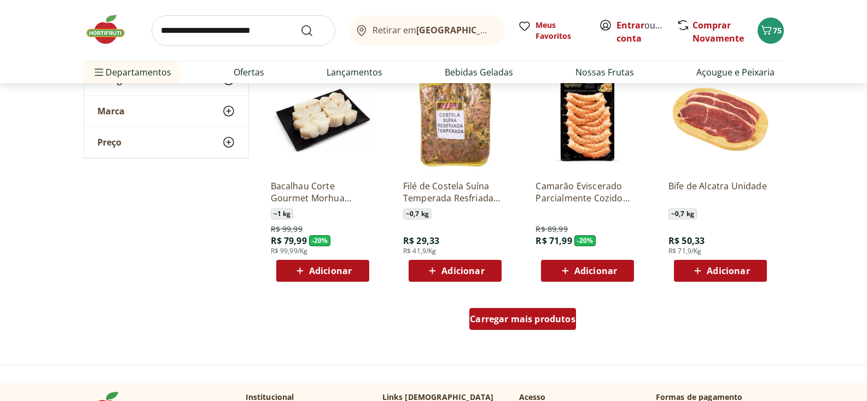
click at [548, 319] on span "Carregar mais produtos" at bounding box center [523, 318] width 106 height 9
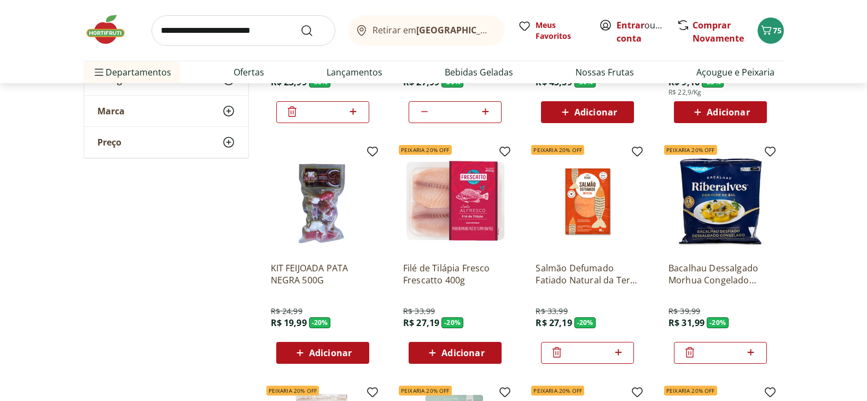
scroll to position [285, 0]
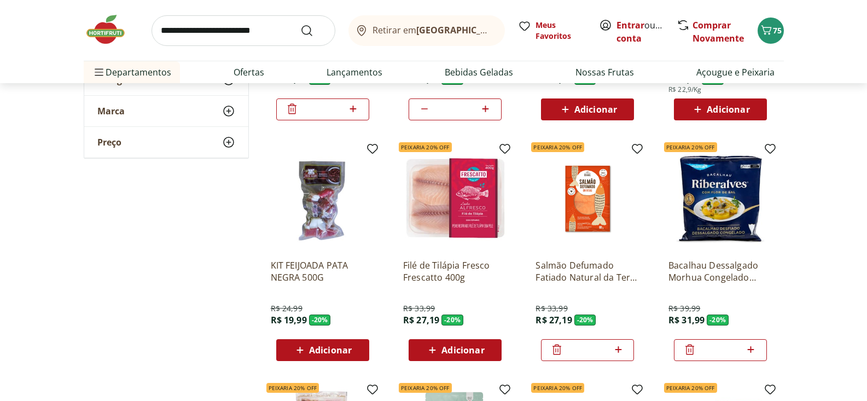
click at [469, 347] on span "Adicionar" at bounding box center [462, 350] width 43 height 9
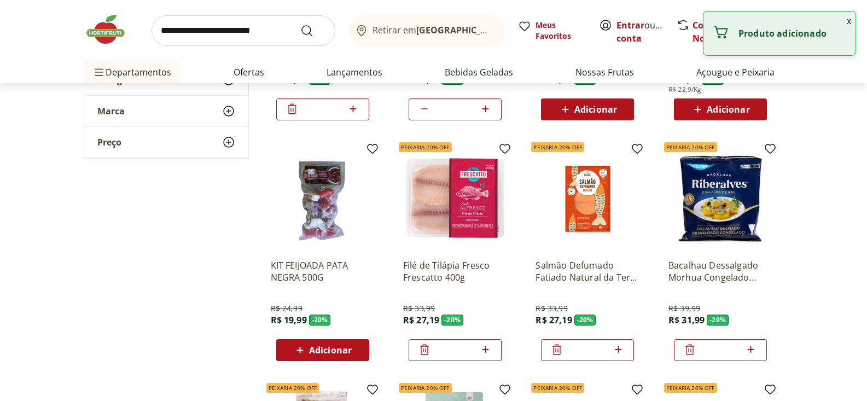
click at [488, 349] on icon at bounding box center [485, 349] width 7 height 7
click at [487, 348] on icon at bounding box center [485, 349] width 14 height 13
type input "*"
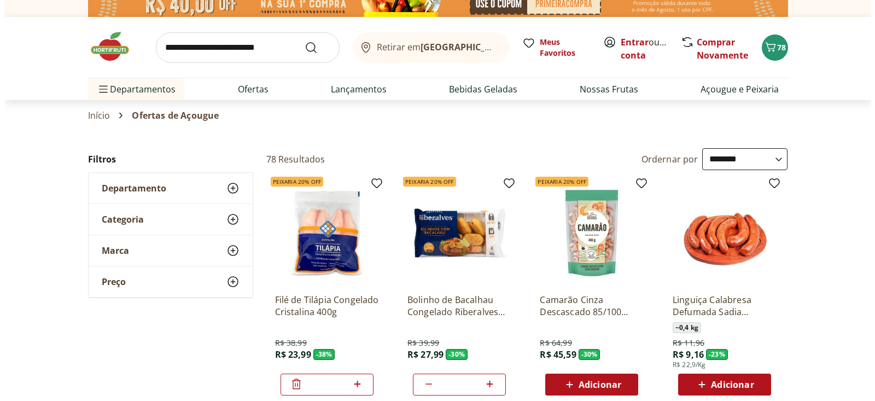
scroll to position [14, 0]
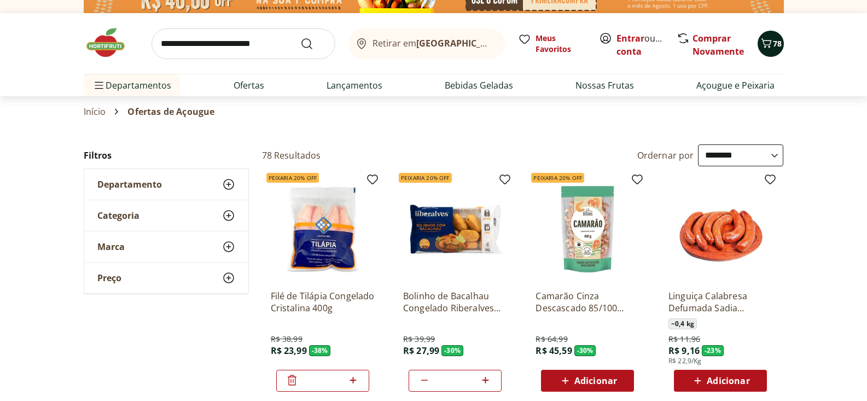
click at [771, 43] on icon "Carrinho" at bounding box center [766, 43] width 13 height 13
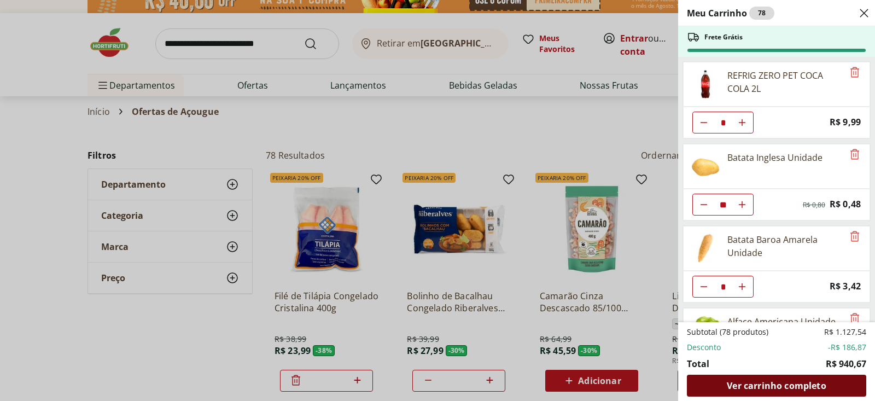
click at [770, 388] on span "Ver carrinho completo" at bounding box center [776, 385] width 99 height 9
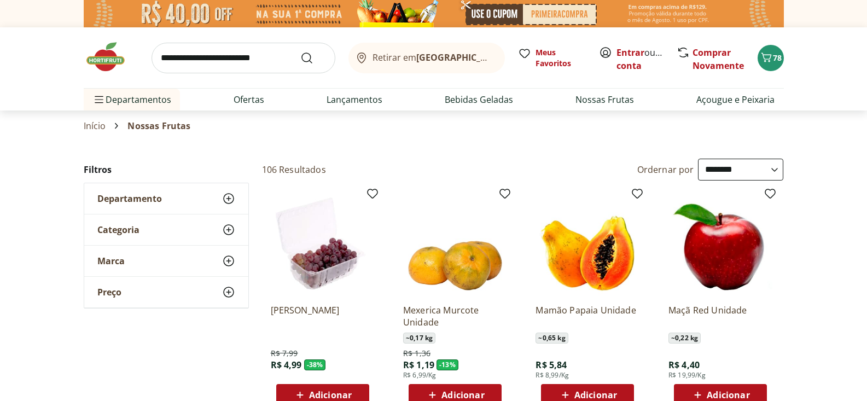
select select "**********"
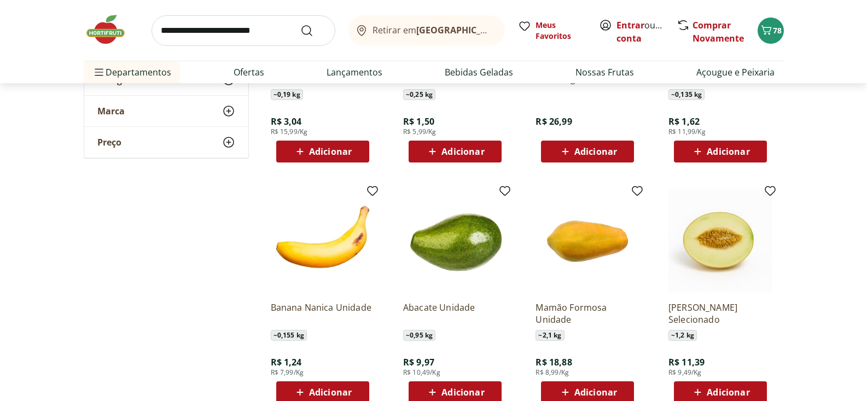
scroll to position [595, 0]
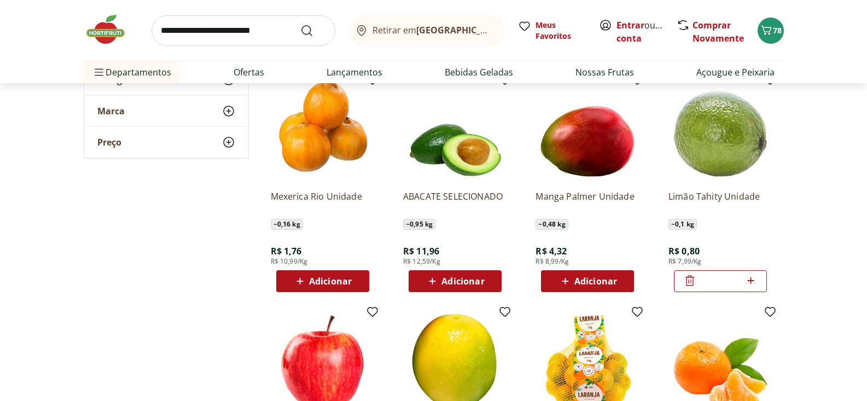
click at [185, 27] on input "search" at bounding box center [243, 30] width 184 height 31
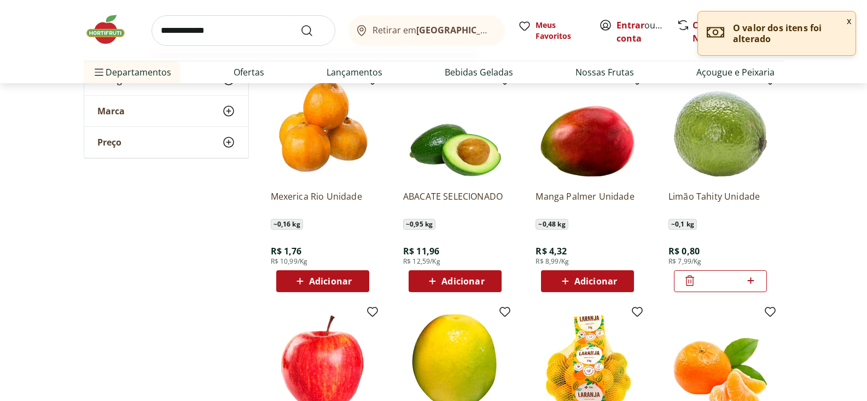
type input "**********"
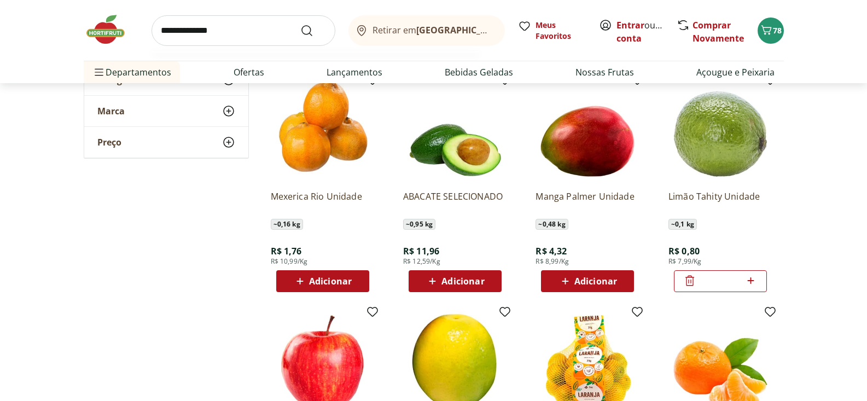
click button "Submit Search" at bounding box center [313, 30] width 26 height 13
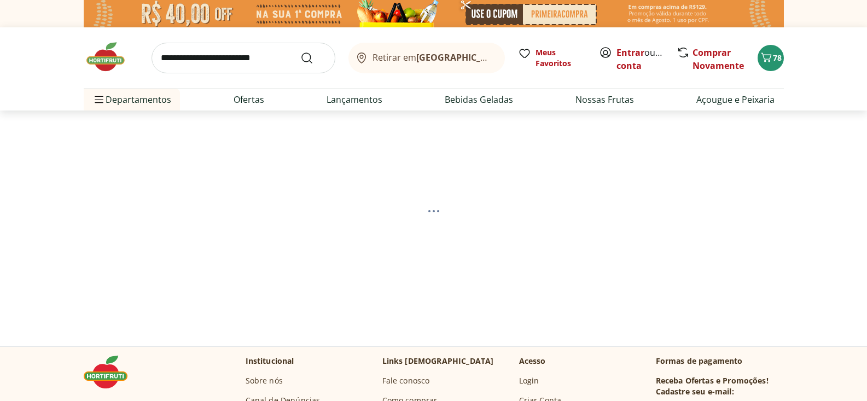
select select "**********"
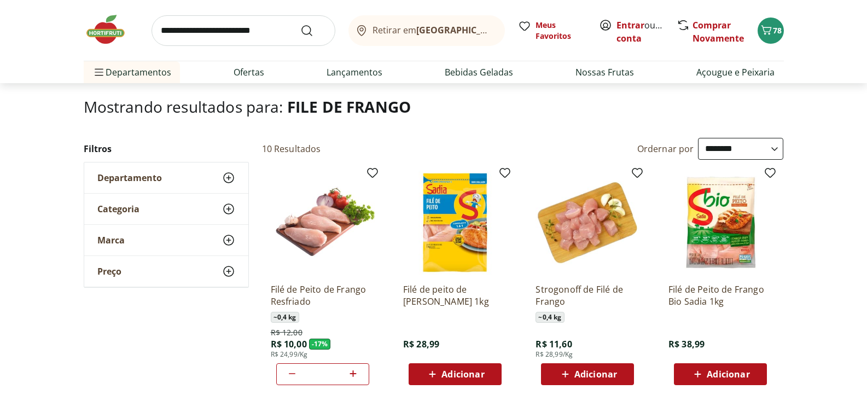
scroll to position [63, 0]
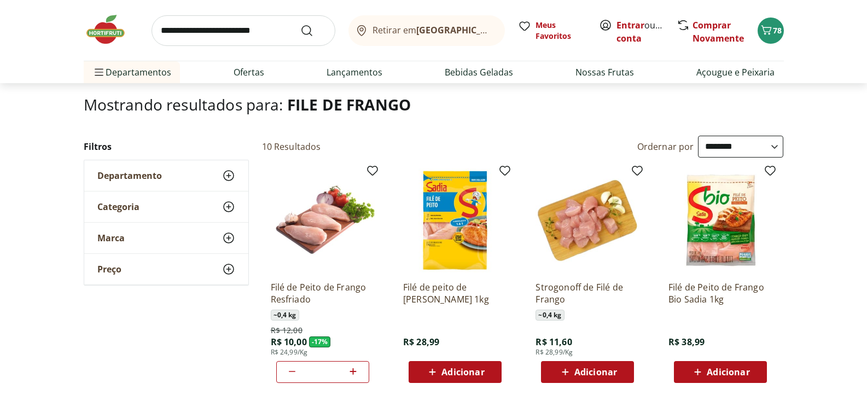
click at [194, 36] on input "search" at bounding box center [243, 30] width 184 height 31
type input "******"
type input "*"
type input "**********"
click at [300, 24] on button "Submit Search" at bounding box center [313, 30] width 26 height 13
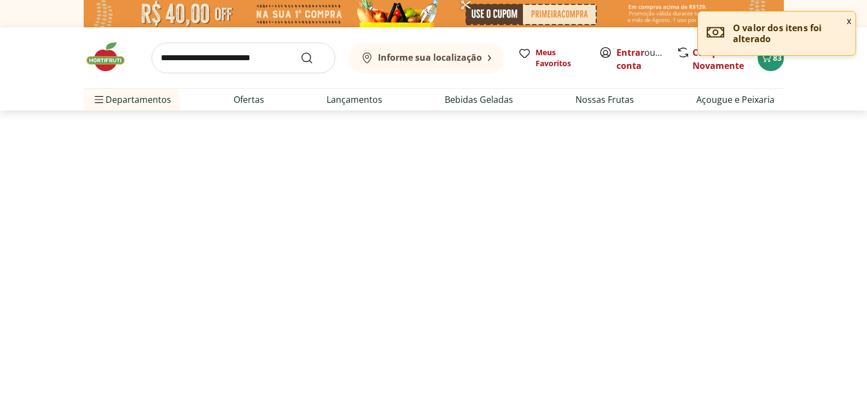
select select "**********"
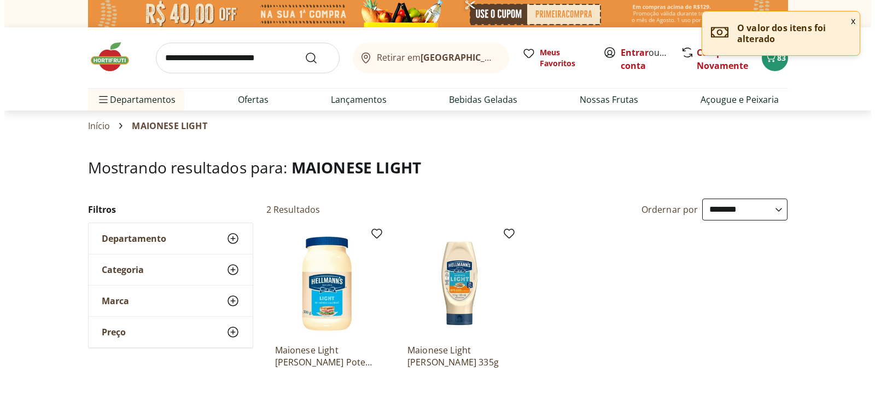
scroll to position [101, 0]
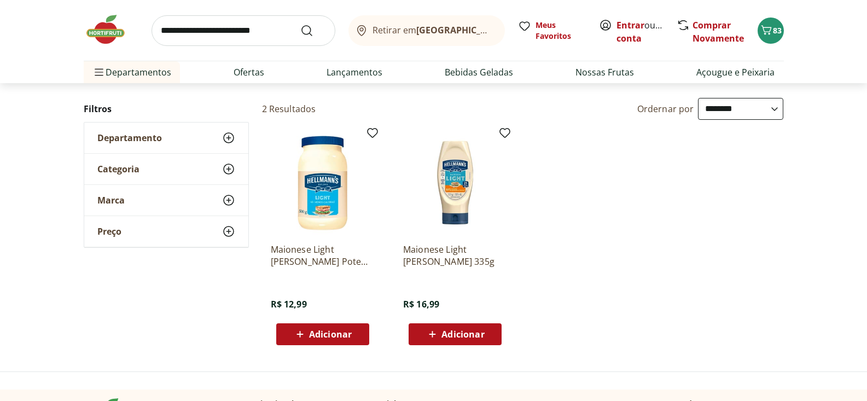
click at [303, 335] on icon at bounding box center [300, 334] width 14 height 13
click at [769, 29] on icon "Carrinho" at bounding box center [766, 30] width 13 height 13
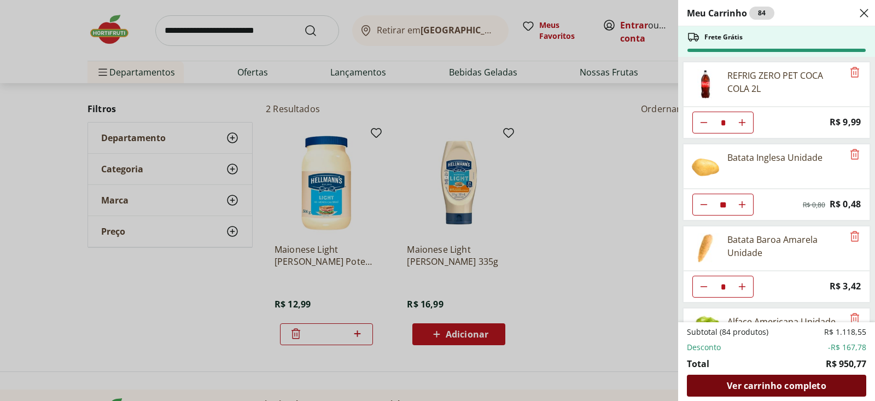
click at [760, 388] on span "Ver carrinho completo" at bounding box center [776, 385] width 99 height 9
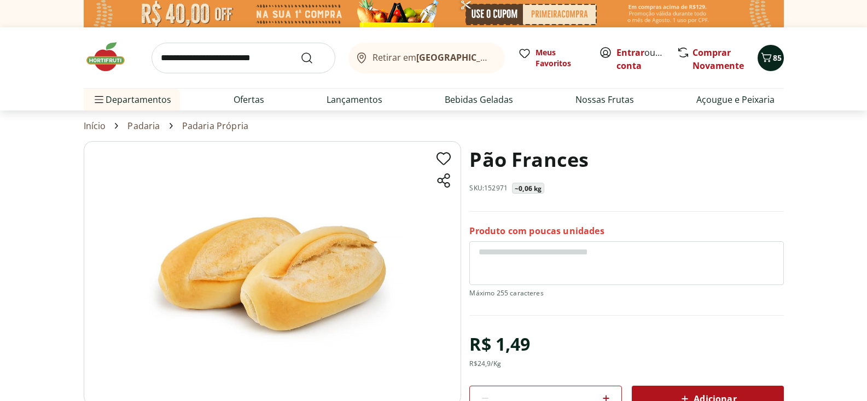
click at [766, 53] on icon "Carrinho" at bounding box center [766, 57] width 13 height 13
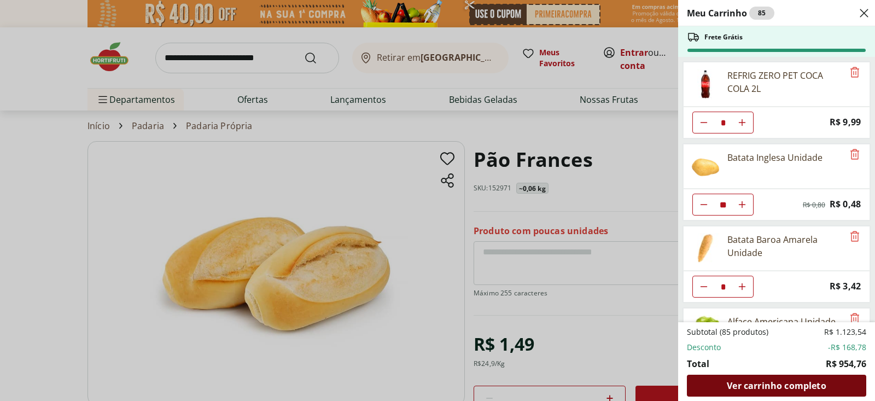
click at [773, 385] on span "Ver carrinho completo" at bounding box center [776, 385] width 99 height 9
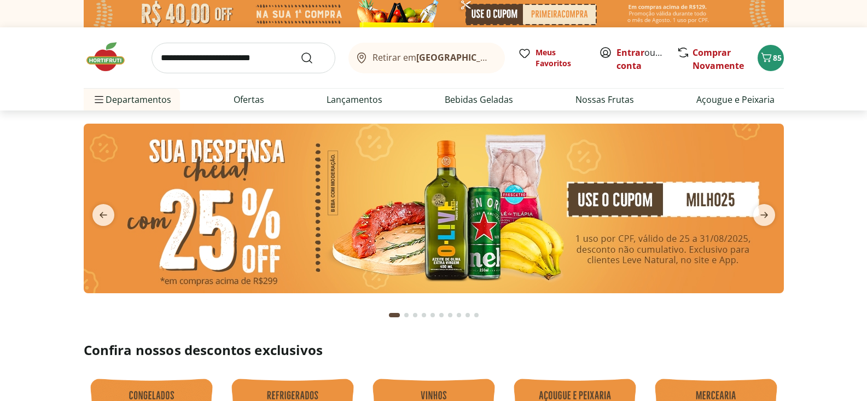
click at [191, 62] on input "search" at bounding box center [243, 58] width 184 height 31
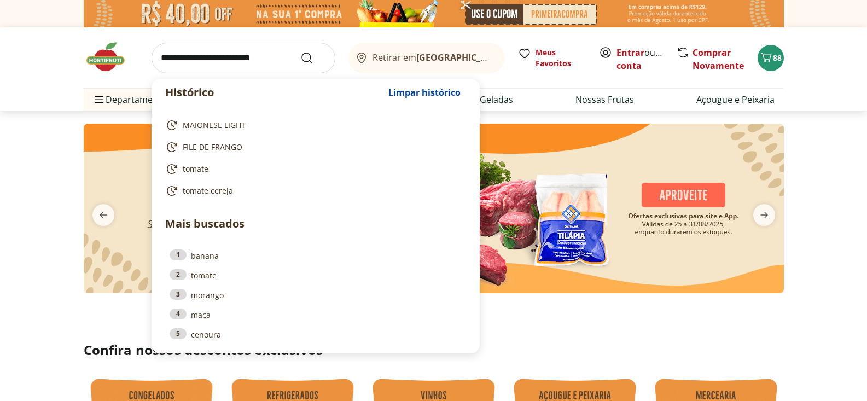
type input "*"
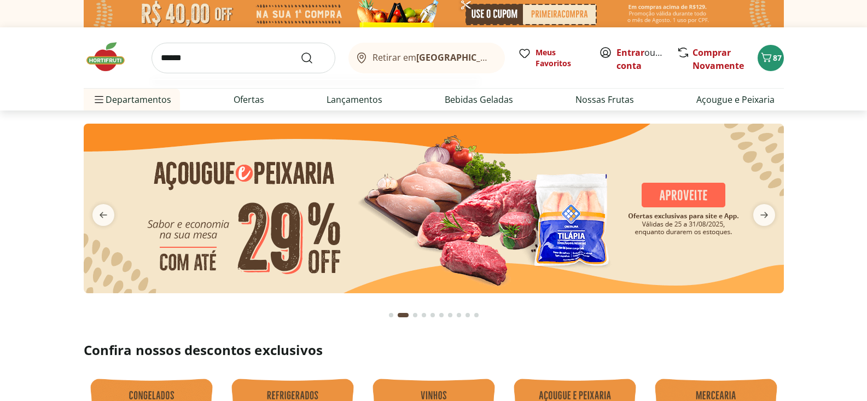
type input "******"
click at [300, 51] on button "Submit Search" at bounding box center [313, 57] width 26 height 13
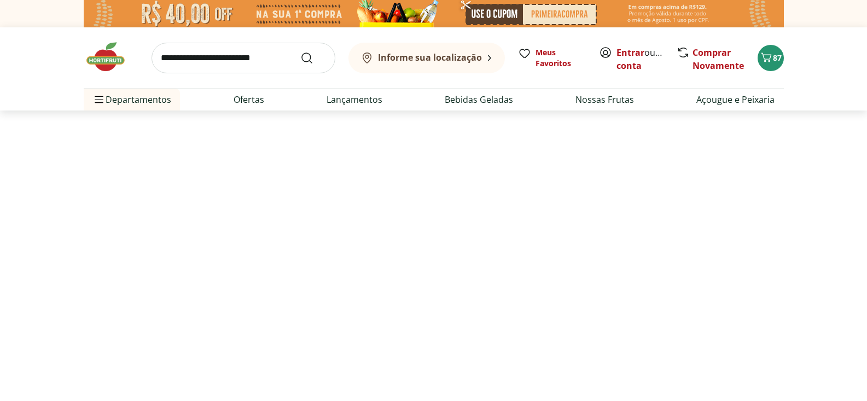
select select "**********"
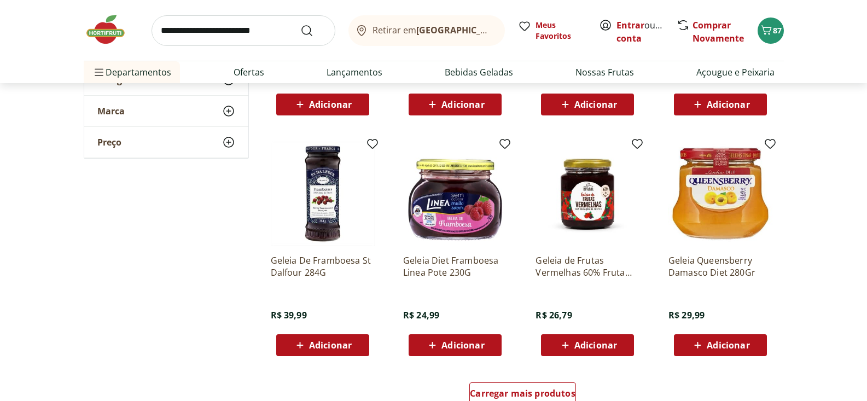
scroll to position [585, 0]
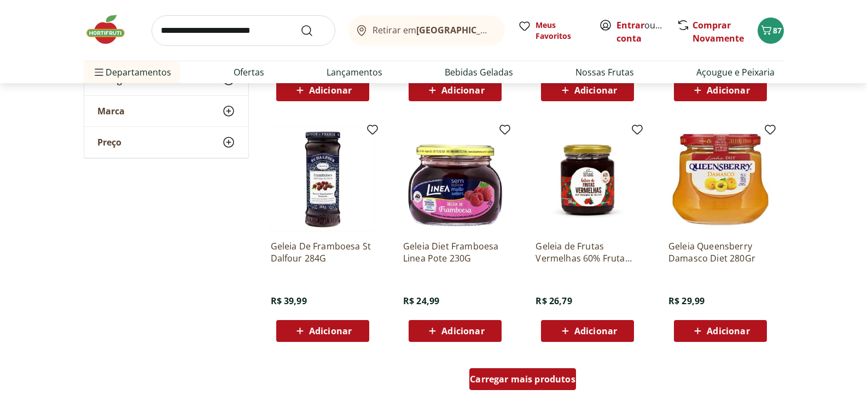
click at [523, 380] on span "Carregar mais produtos" at bounding box center [523, 379] width 106 height 9
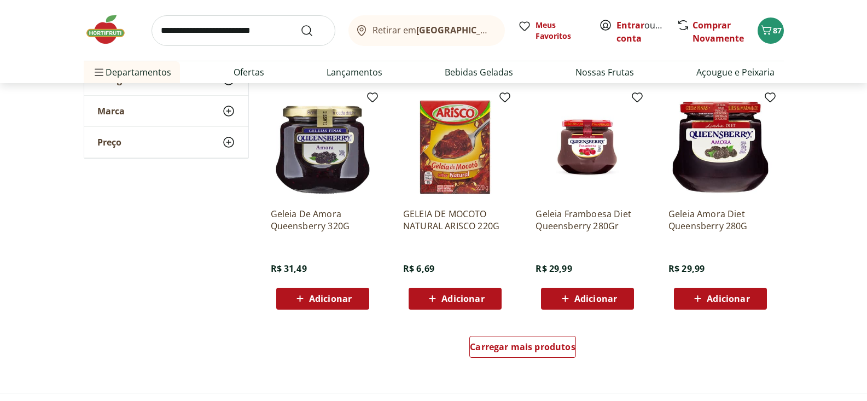
scroll to position [1370, 0]
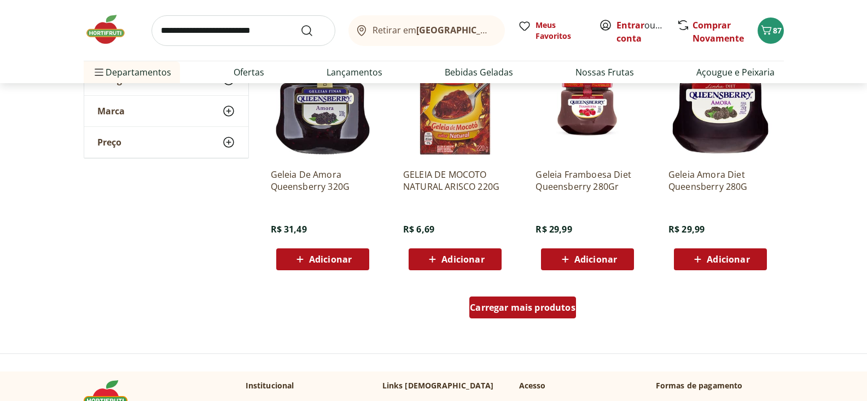
click at [517, 307] on span "Carregar mais produtos" at bounding box center [523, 307] width 106 height 9
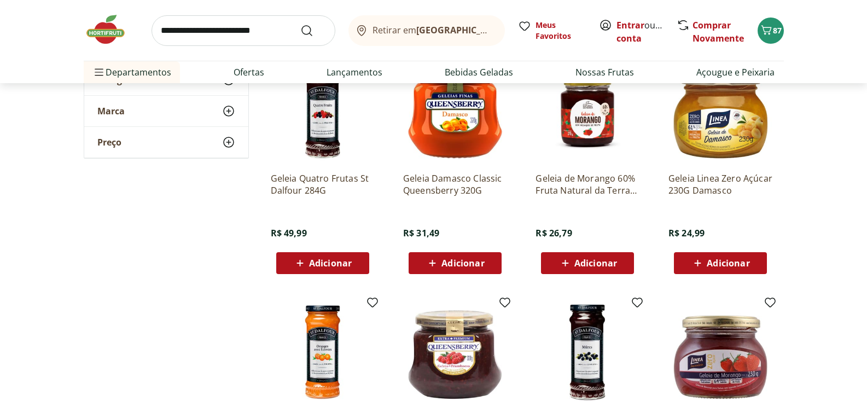
scroll to position [881, 0]
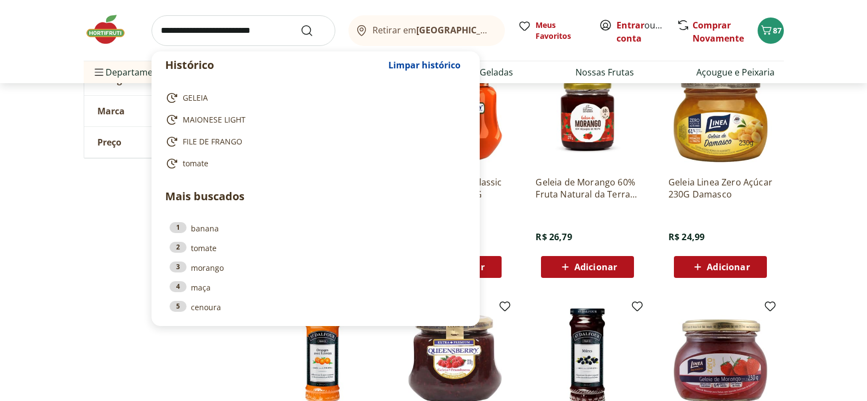
click at [200, 29] on input "search" at bounding box center [243, 30] width 184 height 31
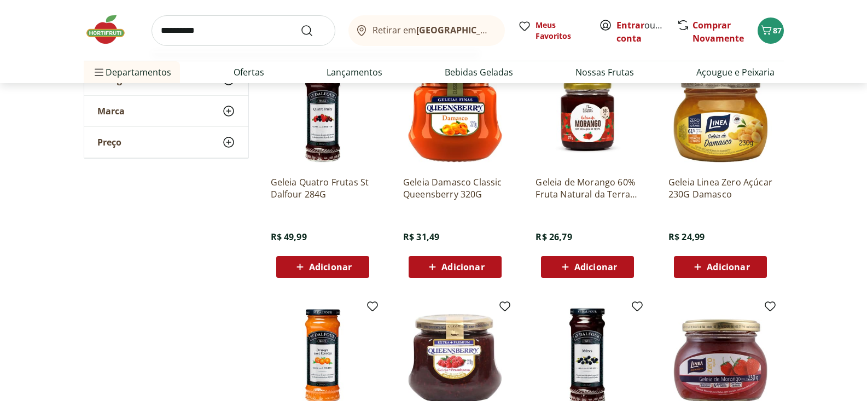
type input "**********"
click button "Submit Search" at bounding box center [313, 30] width 26 height 13
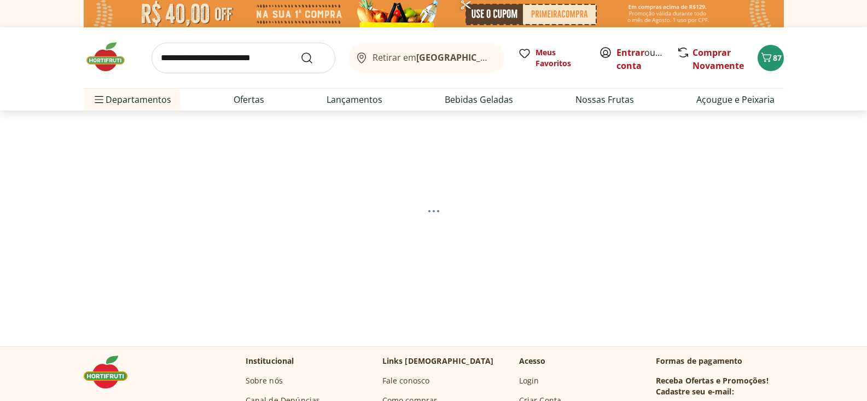
select select "**********"
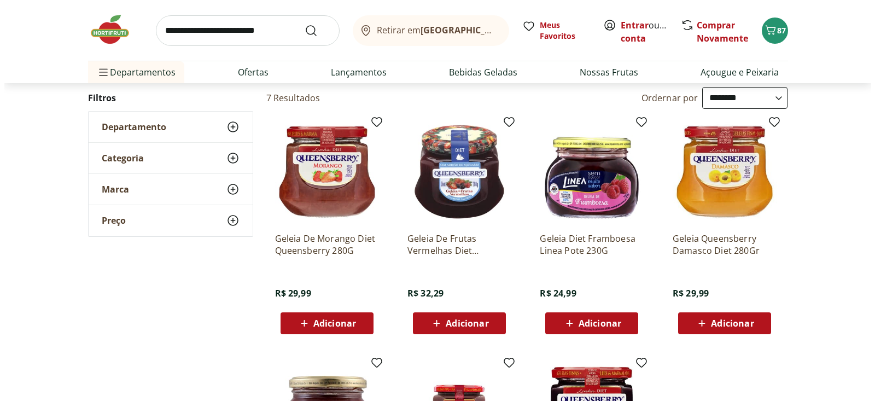
scroll to position [112, 0]
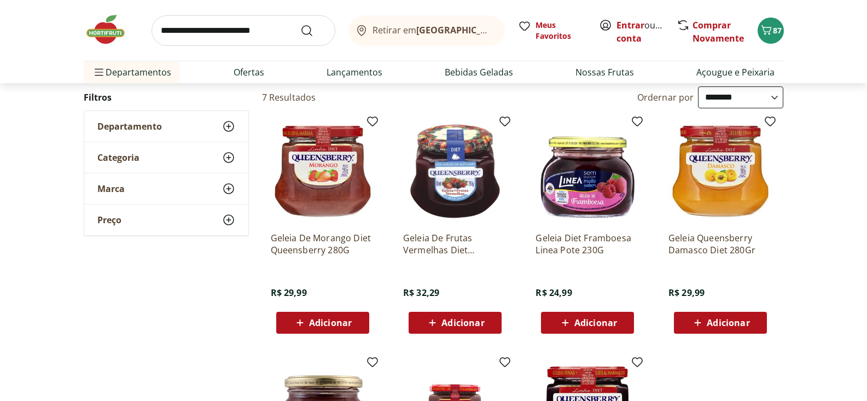
click at [454, 322] on span "Adicionar" at bounding box center [462, 322] width 43 height 9
click at [776, 34] on span "88" at bounding box center [777, 30] width 9 height 10
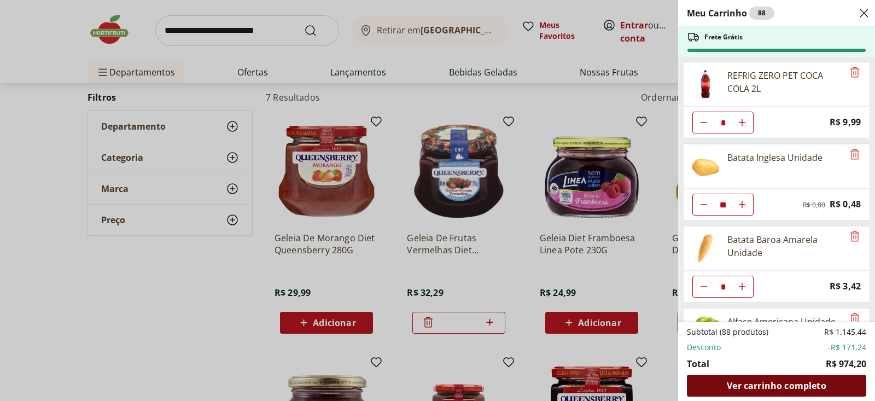
click at [786, 386] on span "Ver carrinho completo" at bounding box center [776, 385] width 99 height 9
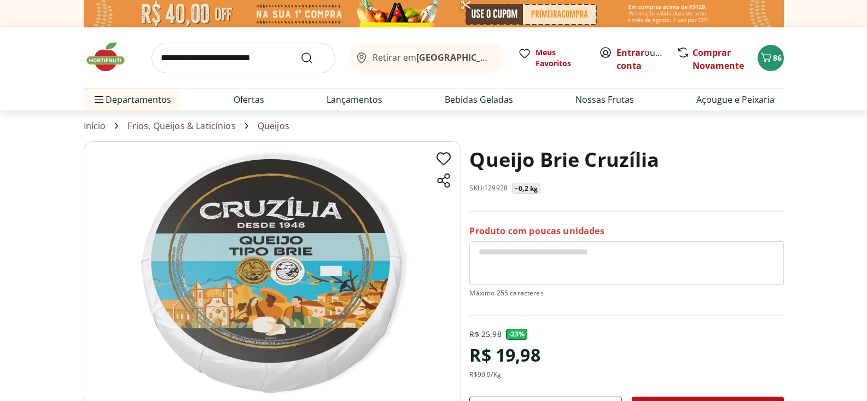
click at [219, 63] on input "search" at bounding box center [243, 58] width 184 height 31
type input "*******"
click at [300, 51] on button "Submit Search" at bounding box center [313, 57] width 26 height 13
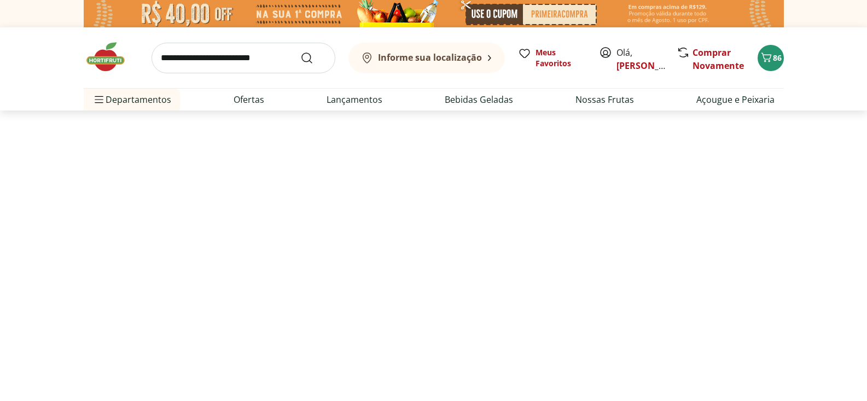
select select "**********"
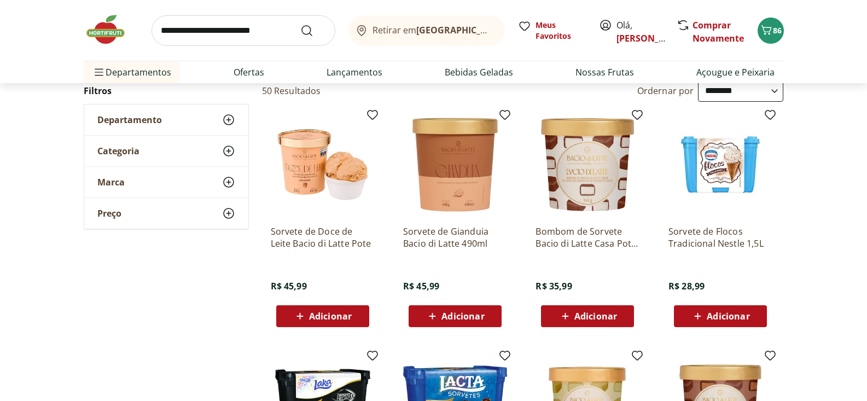
scroll to position [100, 0]
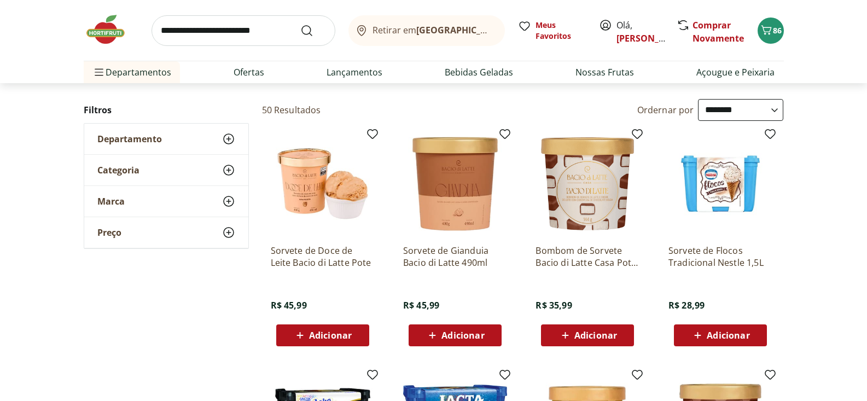
click at [312, 334] on span "Adicionar" at bounding box center [330, 335] width 43 height 9
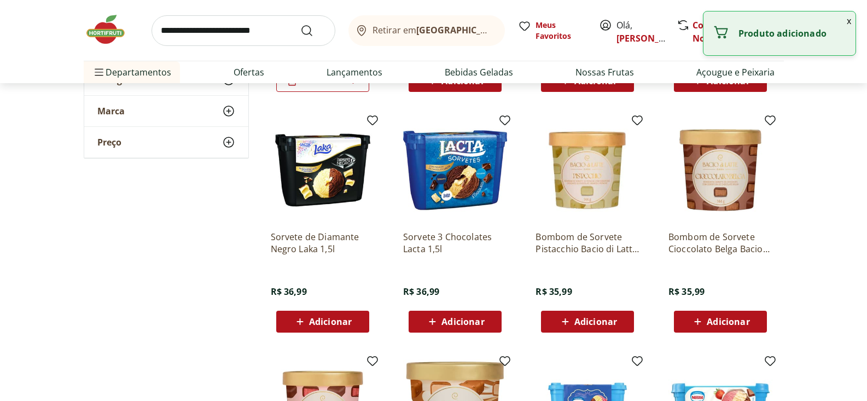
scroll to position [354, 0]
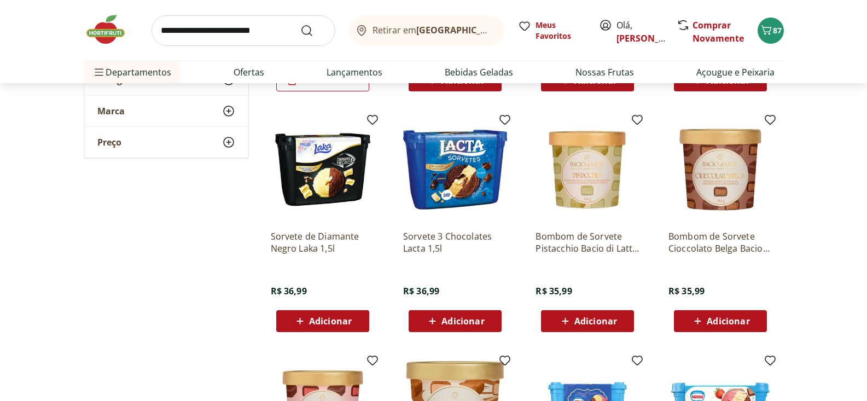
click at [565, 324] on icon at bounding box center [565, 321] width 7 height 7
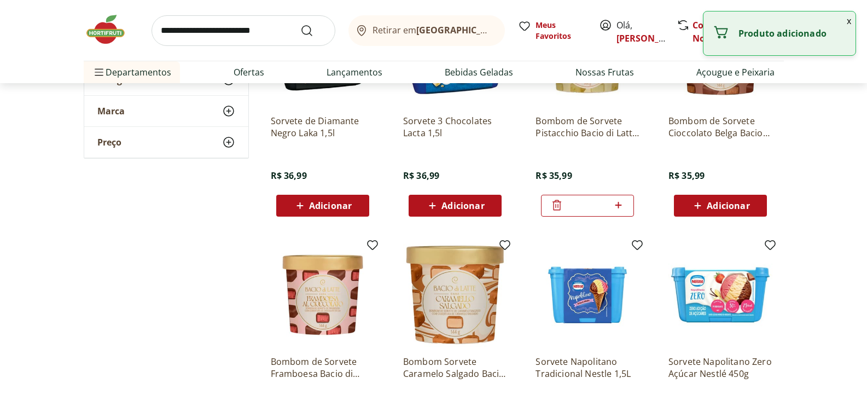
scroll to position [577, 0]
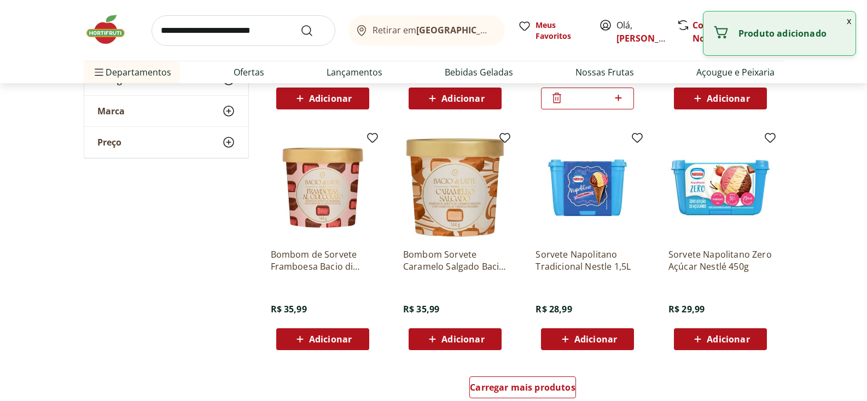
click at [333, 342] on span "Adicionar" at bounding box center [330, 339] width 43 height 9
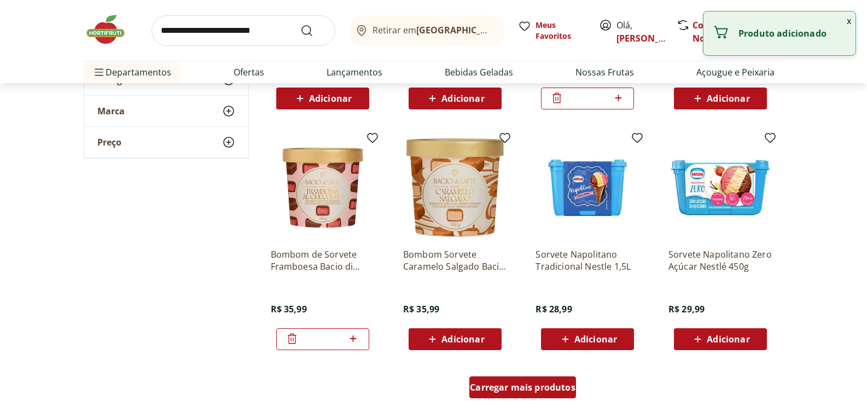
click at [522, 383] on span "Carregar mais produtos" at bounding box center [523, 387] width 106 height 9
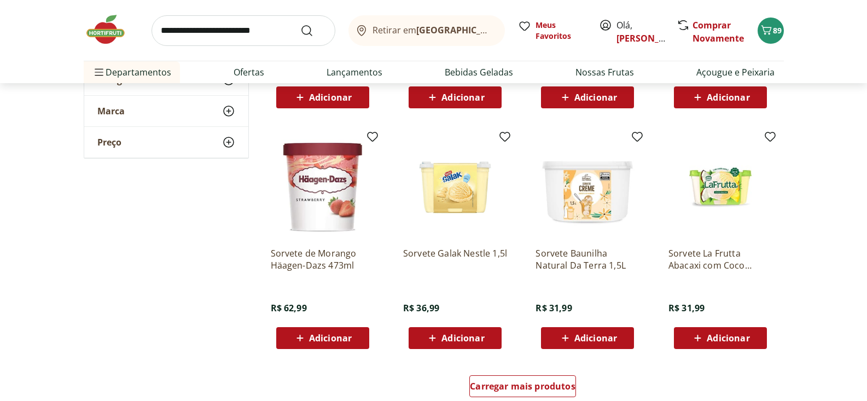
scroll to position [1335, 0]
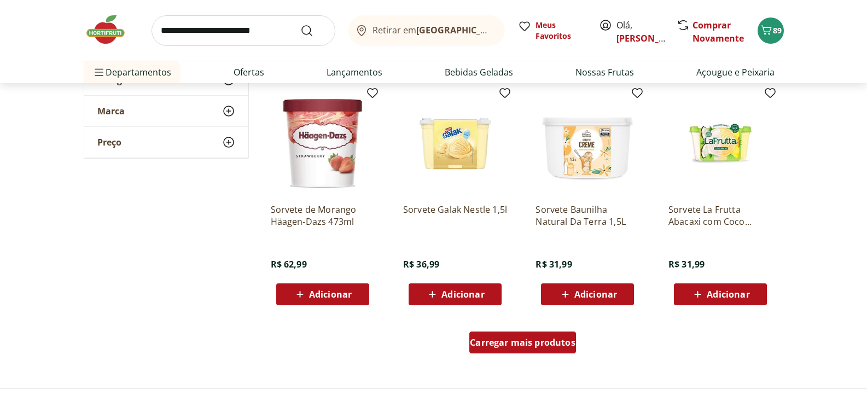
click at [552, 348] on div "Carregar mais produtos" at bounding box center [522, 342] width 107 height 22
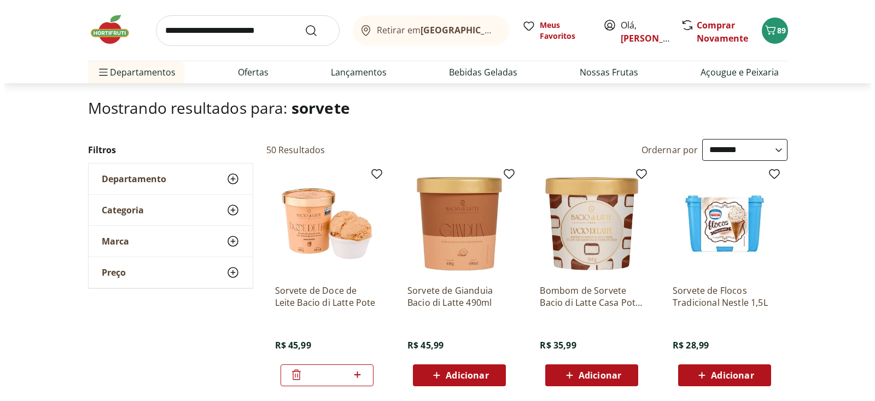
scroll to position [0, 0]
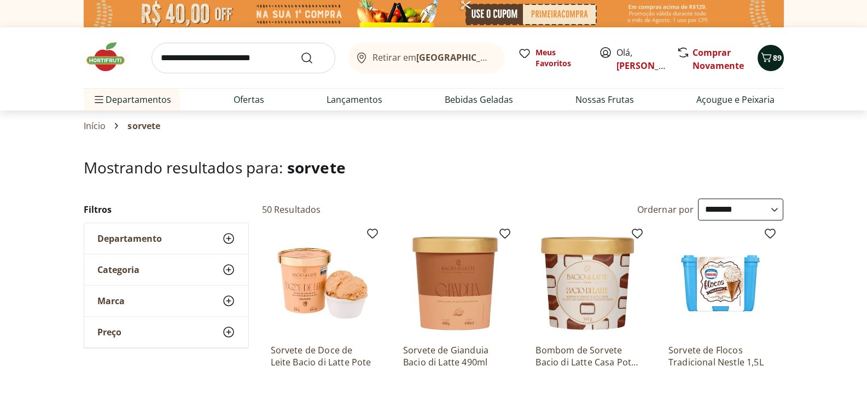
click at [777, 61] on span "89" at bounding box center [777, 57] width 9 height 10
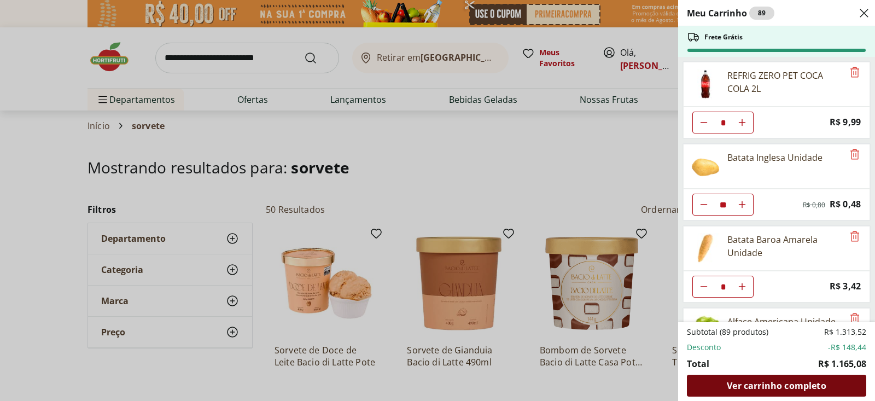
click at [773, 384] on span "Ver carrinho completo" at bounding box center [776, 385] width 99 height 9
